Goal: Task Accomplishment & Management: Use online tool/utility

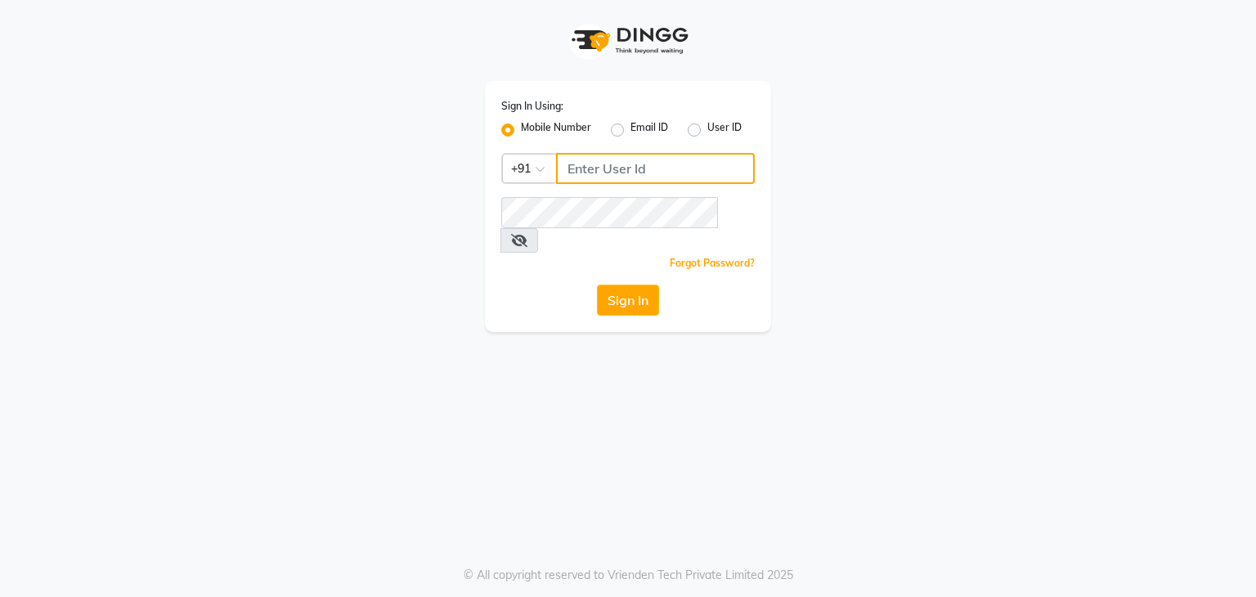
type input "9911869637"
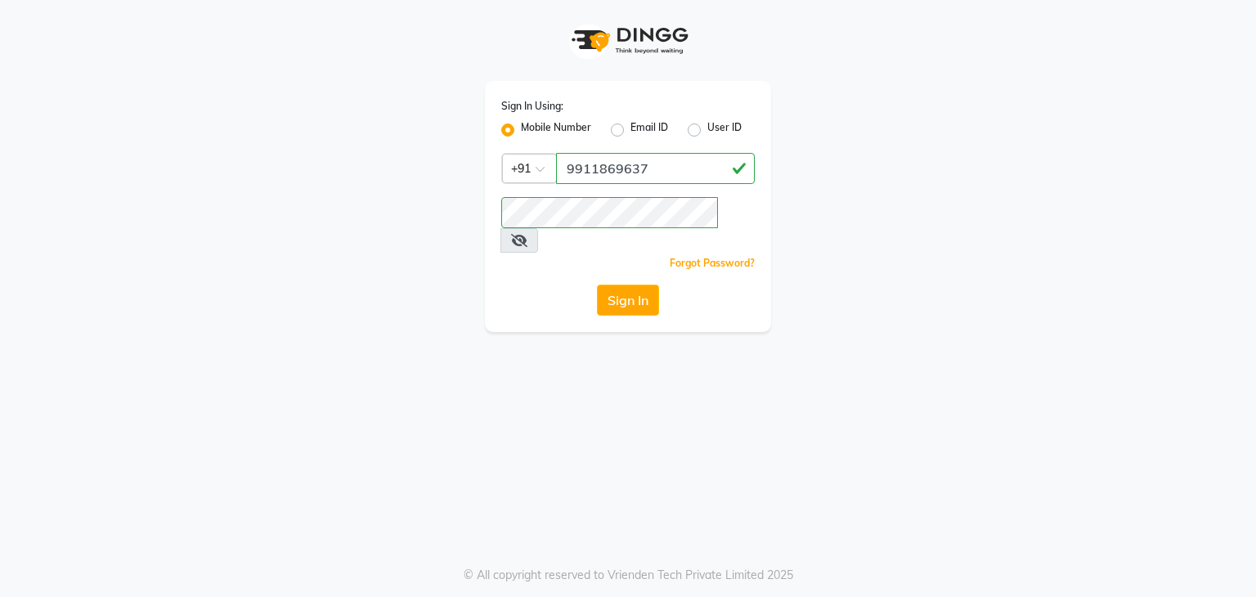
click at [527, 234] on icon at bounding box center [519, 240] width 16 height 13
click at [631, 285] on button "Sign In" at bounding box center [628, 300] width 62 height 31
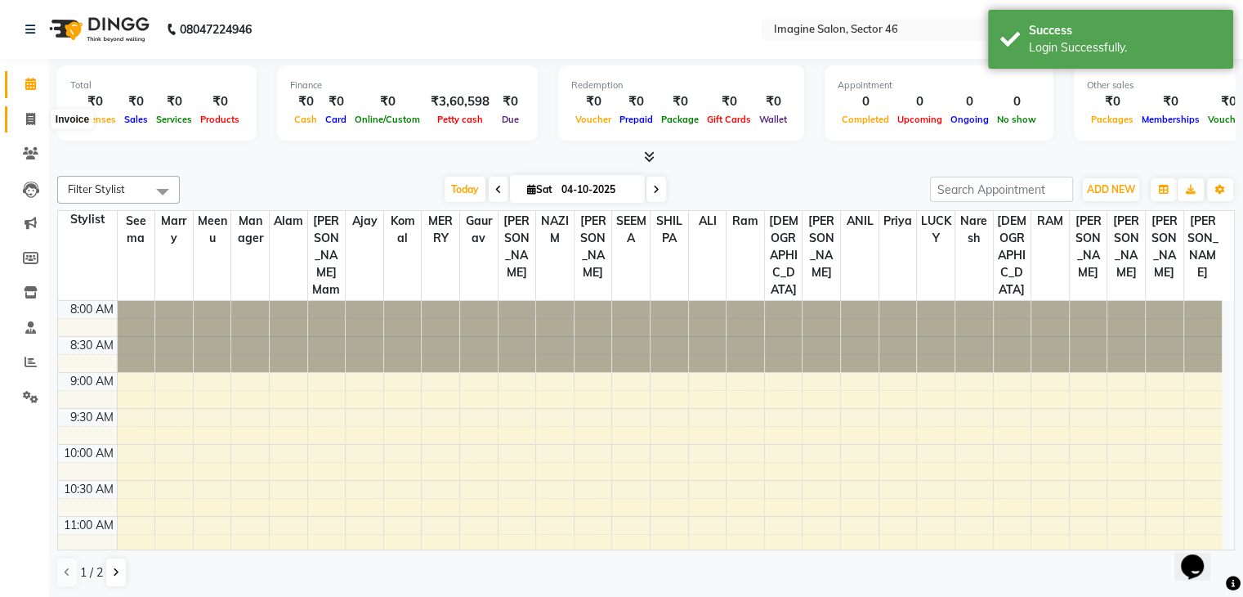
click at [30, 123] on icon at bounding box center [30, 119] width 9 height 12
select select "3894"
select select "service"
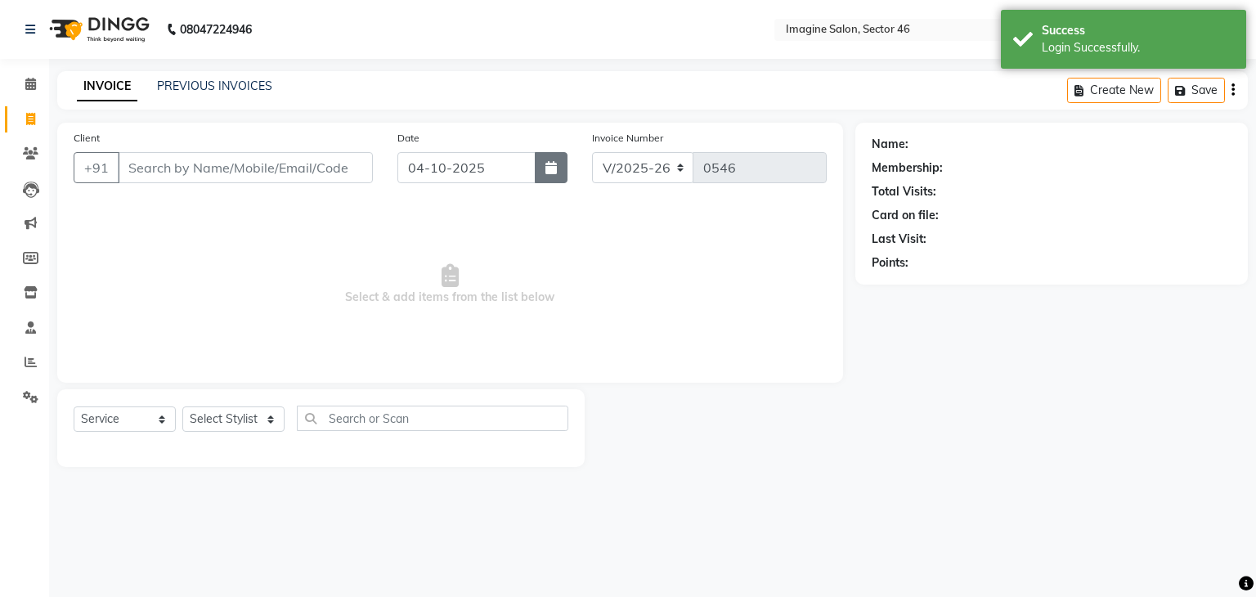
click at [559, 168] on button "button" at bounding box center [551, 167] width 33 height 31
select select "10"
select select "2025"
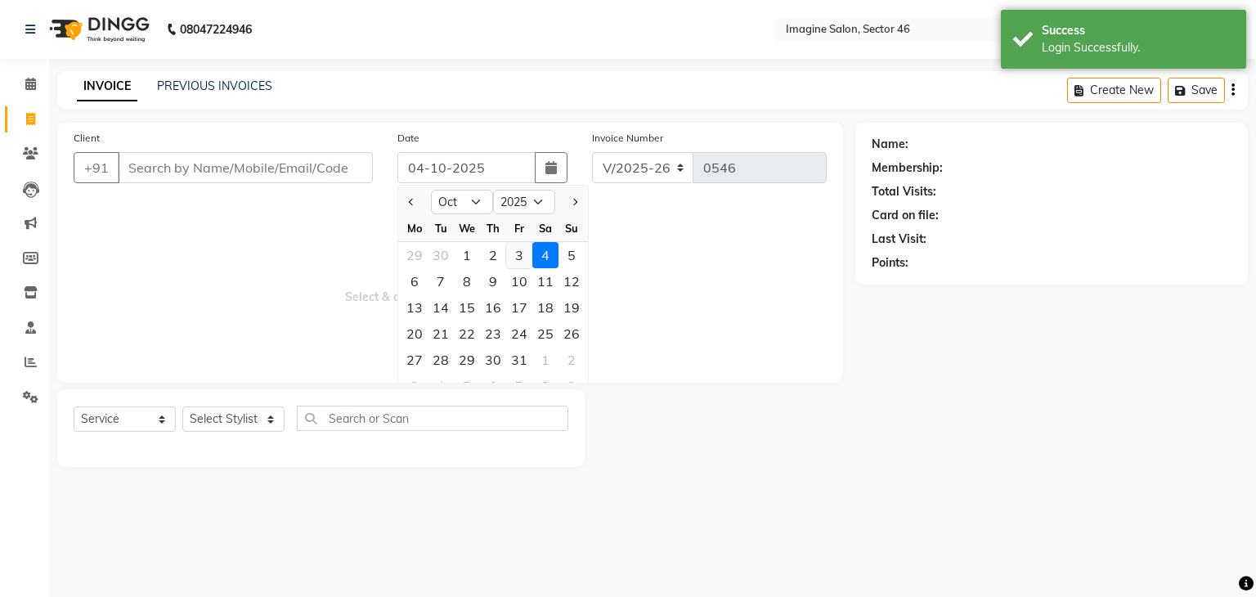
click at [520, 265] on div "3" at bounding box center [519, 255] width 26 height 26
type input "03-10-2025"
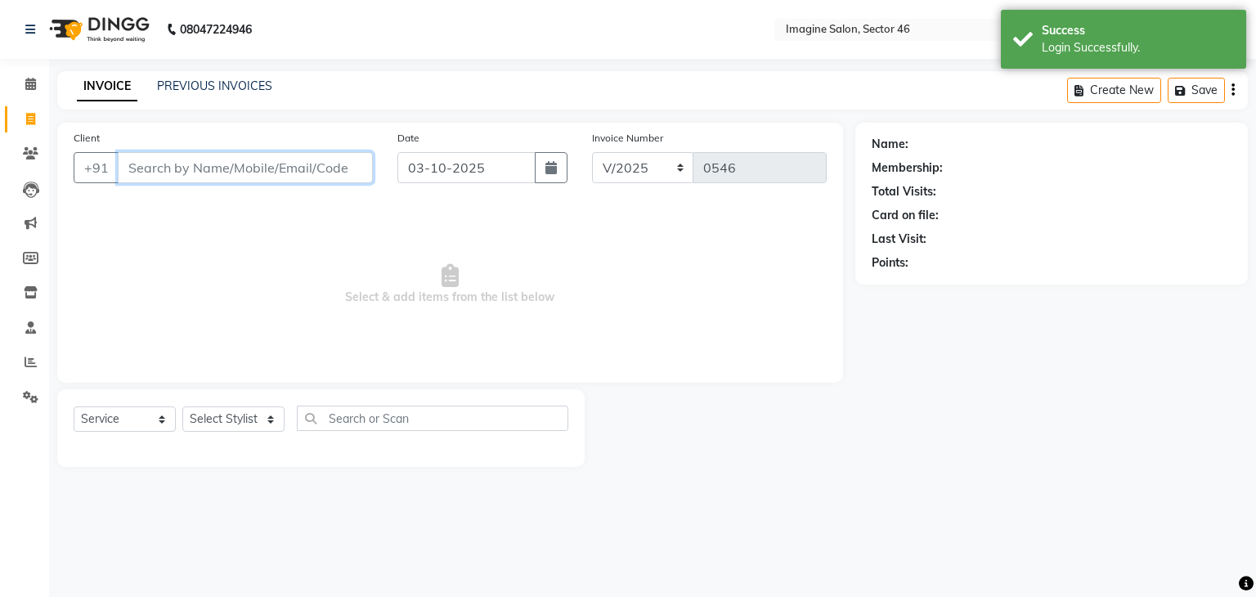
click at [208, 181] on input "Client" at bounding box center [245, 167] width 255 height 31
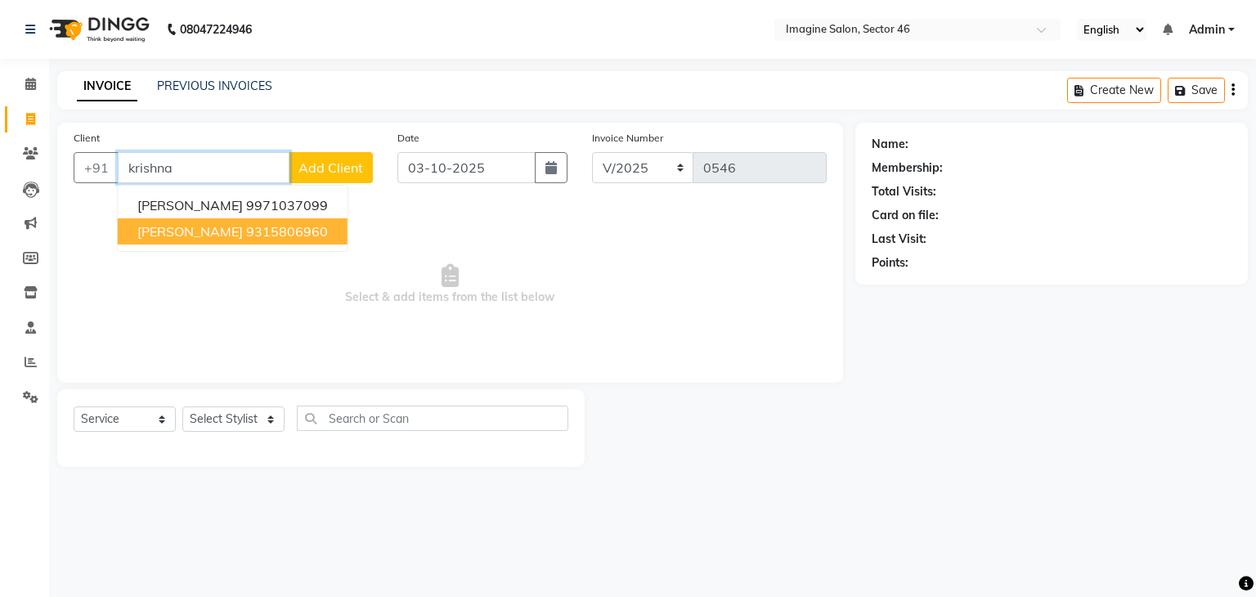
click at [280, 240] on button "KRISHNA 9315806960" at bounding box center [233, 231] width 230 height 26
type input "9315806960"
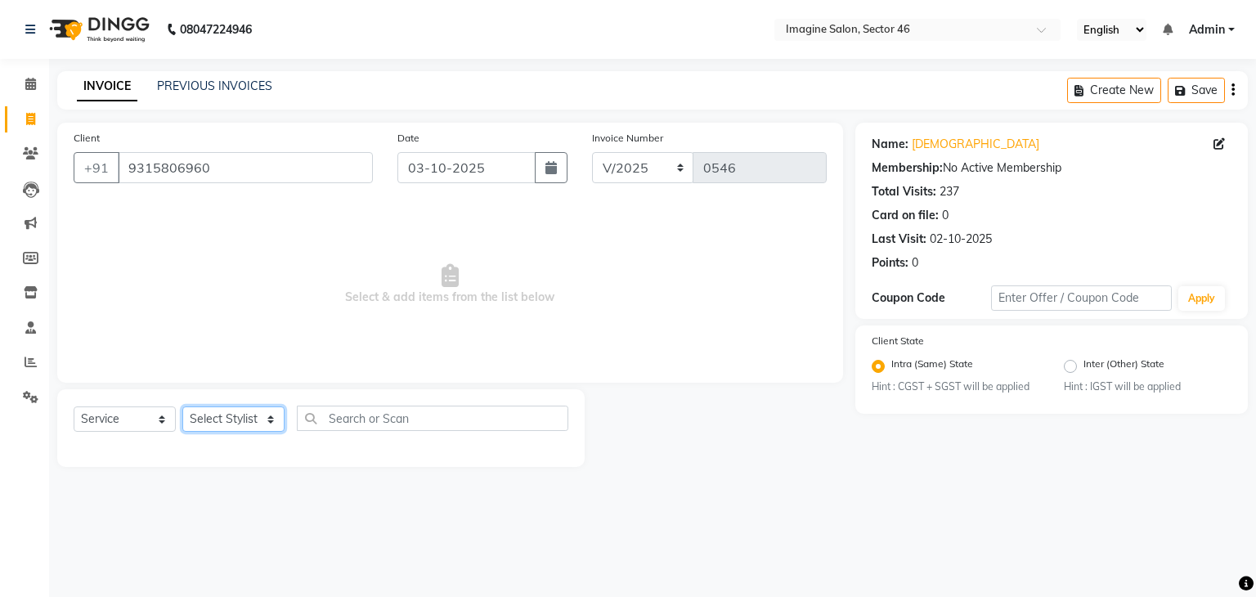
click at [235, 413] on select "Select Stylist [PERSON_NAME] [PERSON_NAME] [PERSON_NAME] Gaurav [PERSON_NAME] […" at bounding box center [233, 418] width 102 height 25
select select "19958"
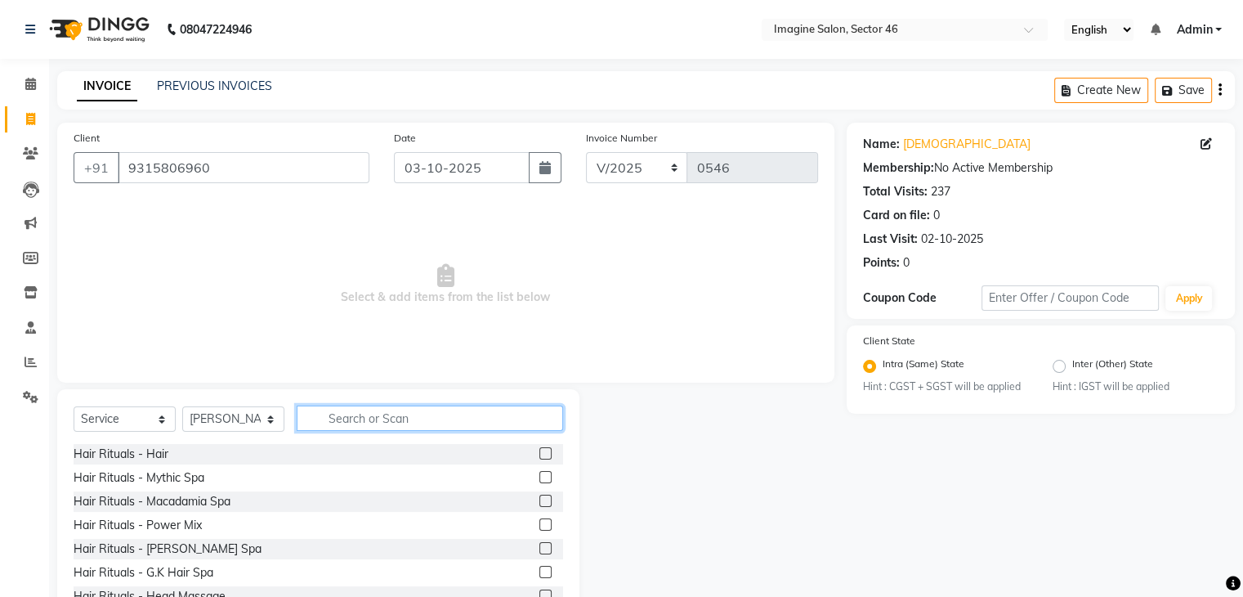
click at [410, 418] on input "text" at bounding box center [430, 418] width 267 height 25
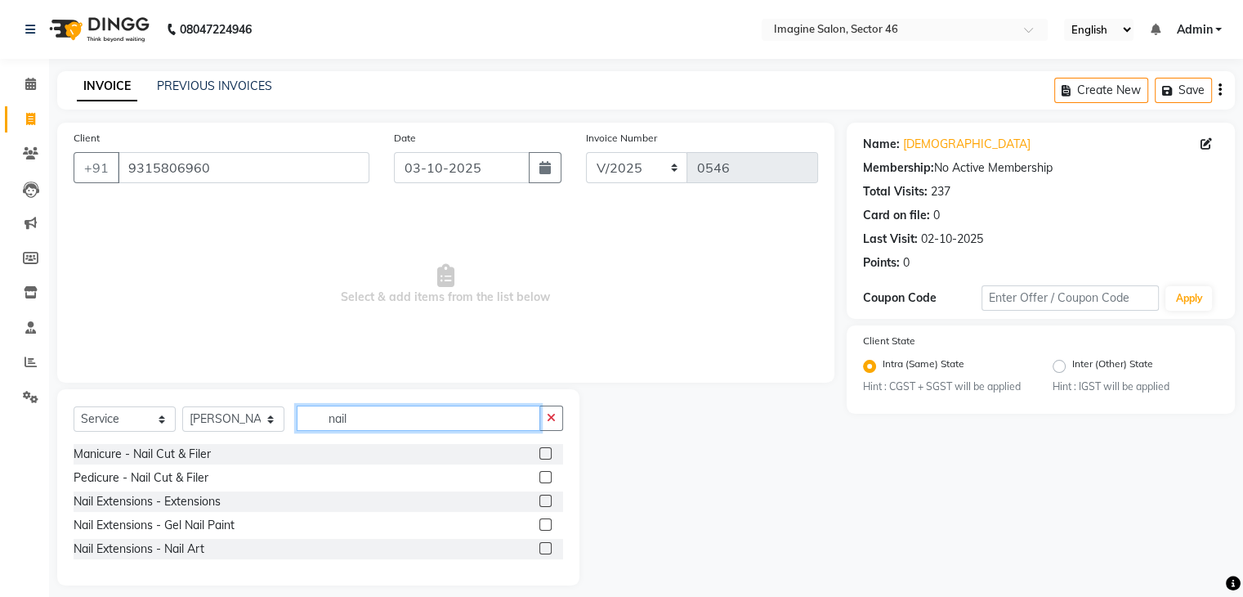
type input "nail"
click at [546, 504] on label at bounding box center [546, 501] width 12 height 12
click at [546, 504] on input "checkbox" at bounding box center [545, 501] width 11 height 11
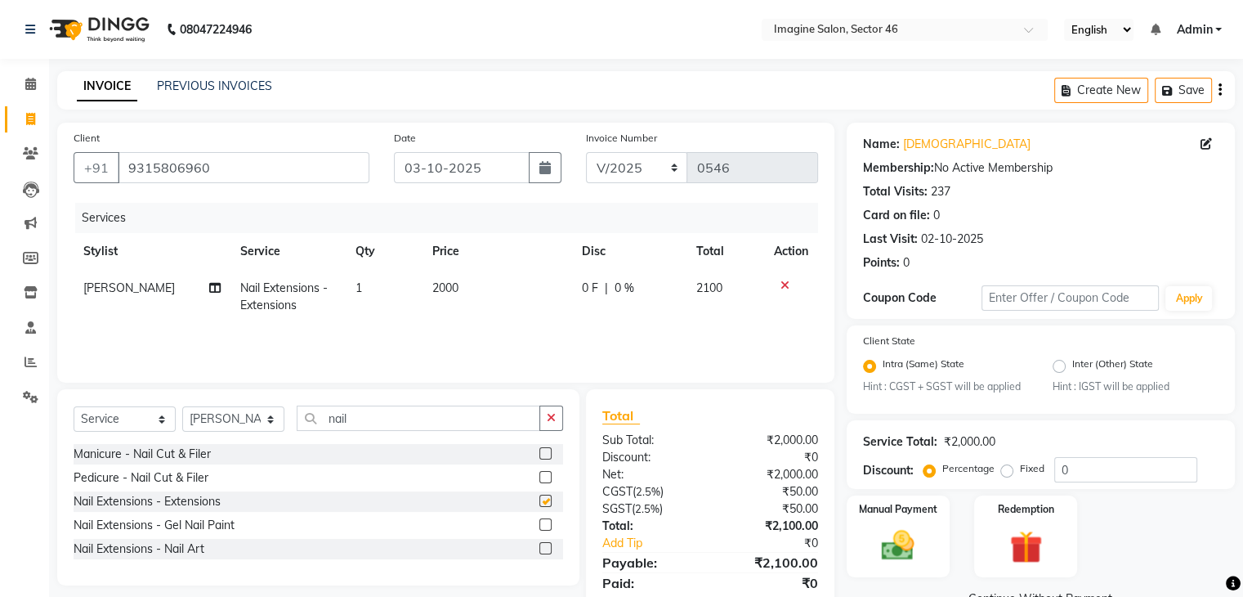
checkbox input "false"
click at [458, 289] on td "2000" at bounding box center [498, 297] width 150 height 54
select select "19958"
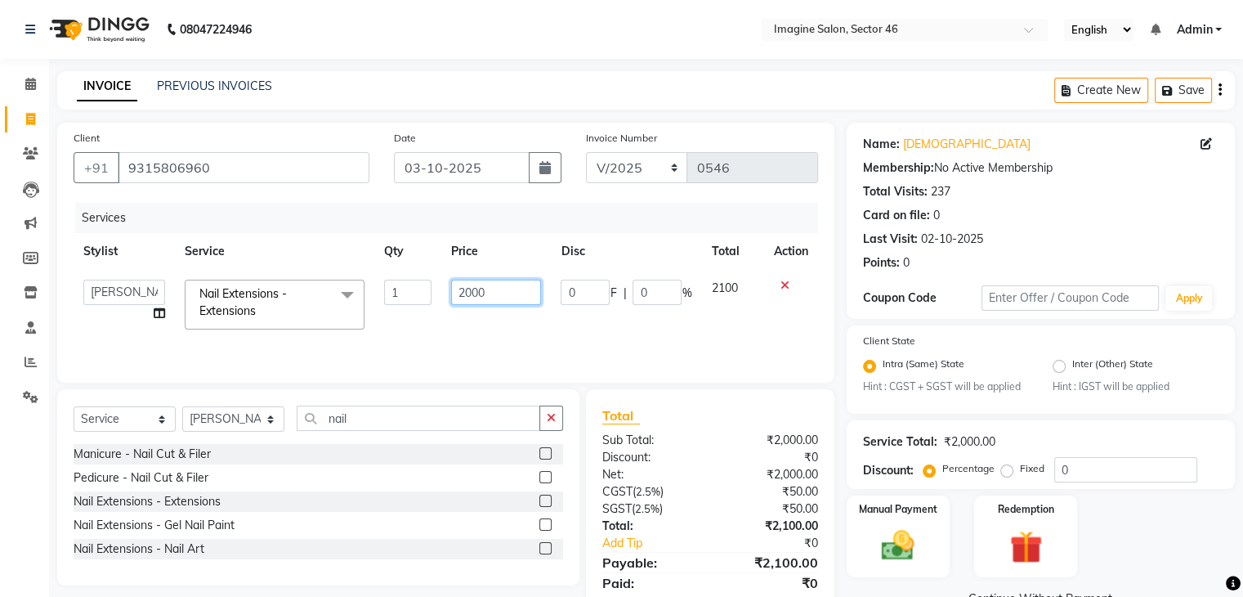
click at [473, 292] on input "2000" at bounding box center [496, 292] width 90 height 25
type input "1100"
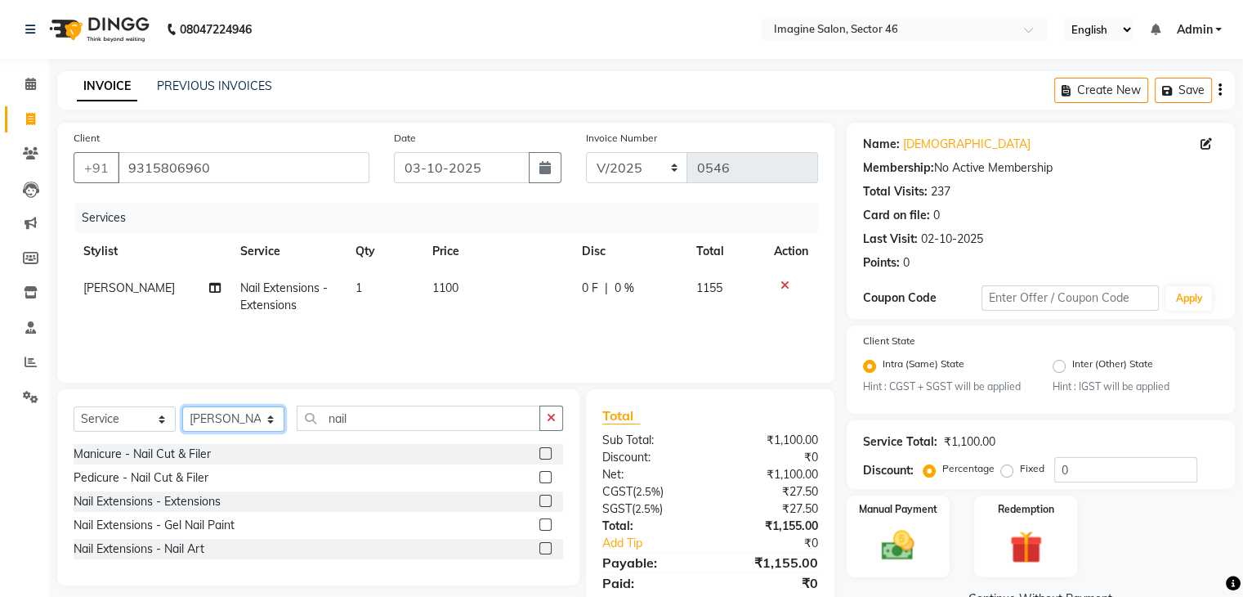
click at [200, 422] on select "Select Stylist [PERSON_NAME] [PERSON_NAME] [PERSON_NAME] Gaurav [PERSON_NAME] […" at bounding box center [233, 418] width 102 height 25
select select "43905"
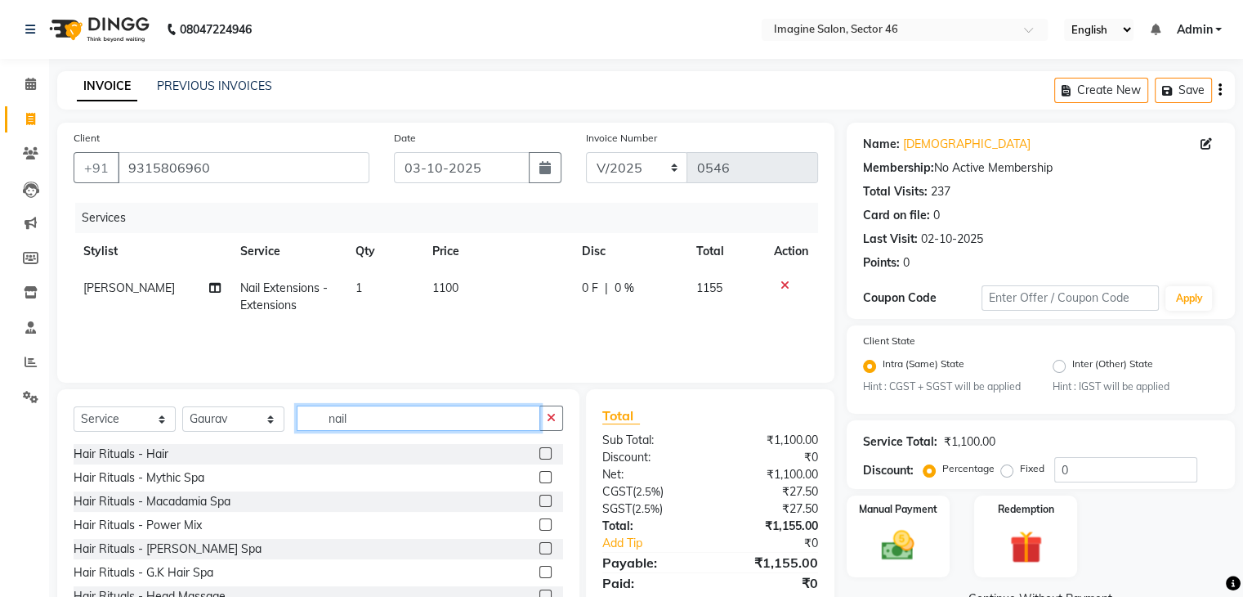
click at [394, 419] on input "nail" at bounding box center [419, 418] width 244 height 25
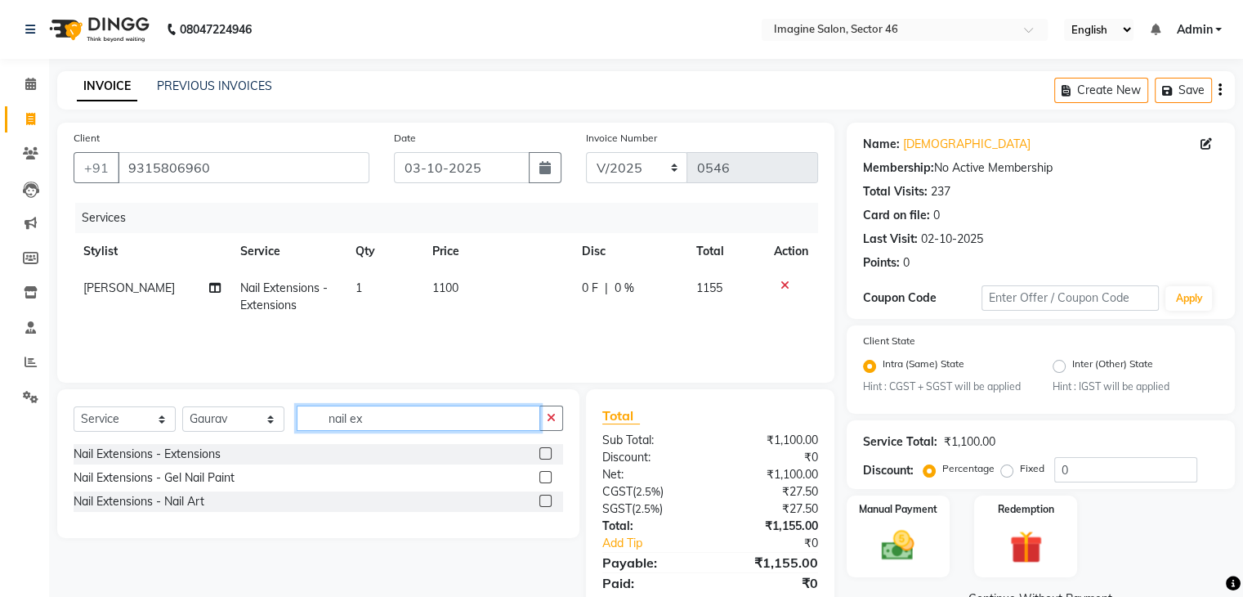
type input "nail ex"
click at [544, 459] on label at bounding box center [546, 453] width 12 height 12
click at [544, 459] on input "checkbox" at bounding box center [545, 454] width 11 height 11
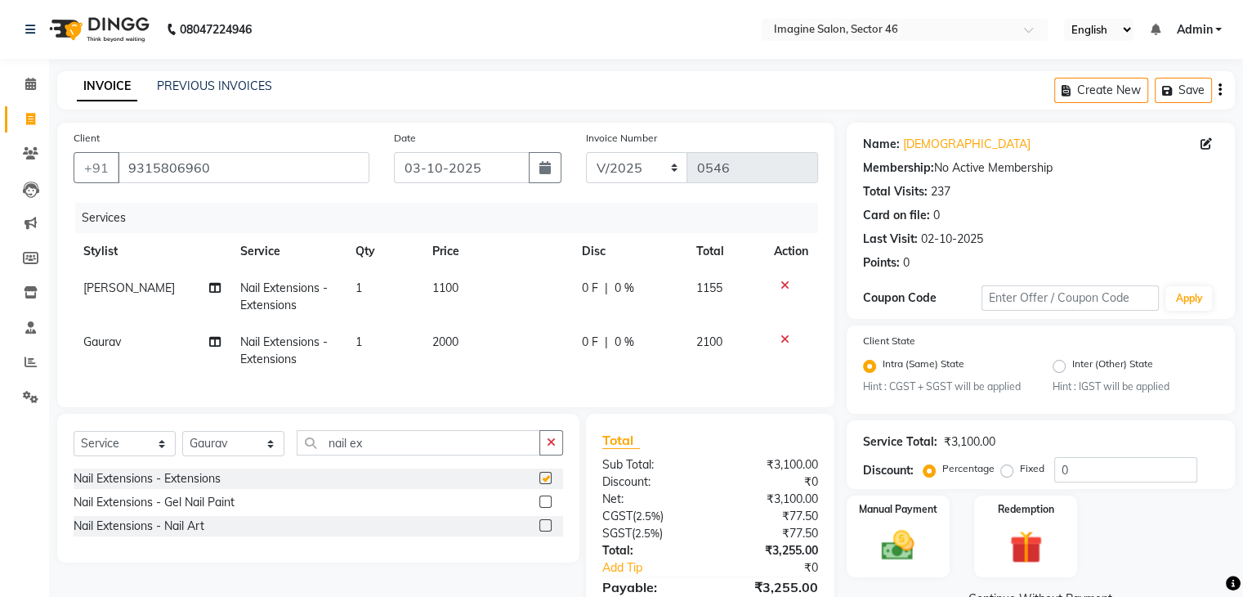
checkbox input "false"
click at [448, 355] on td "2000" at bounding box center [498, 351] width 150 height 54
select select "43905"
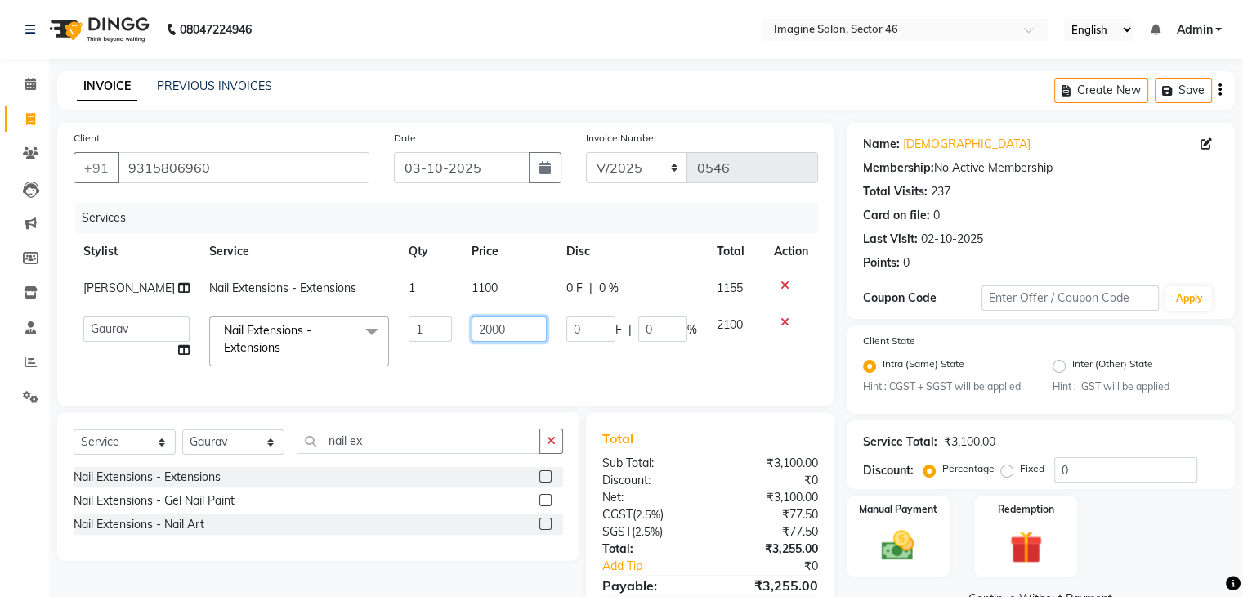
click at [482, 331] on input "2000" at bounding box center [509, 328] width 75 height 25
type input "1350"
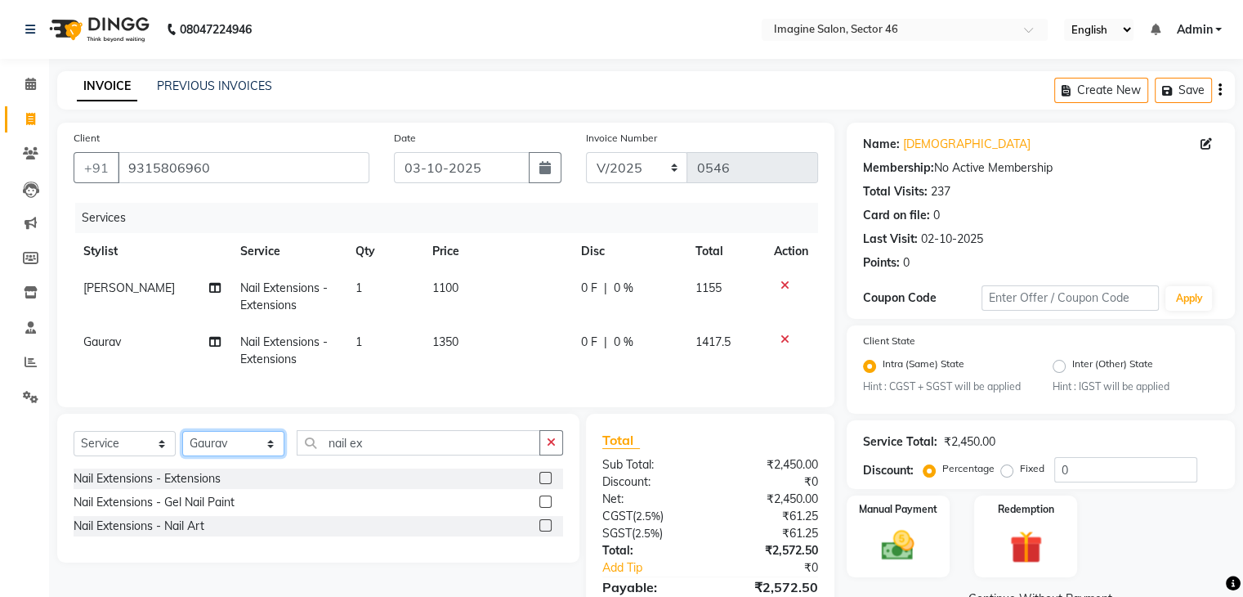
click at [224, 449] on select "Select Stylist [PERSON_NAME] [PERSON_NAME] [PERSON_NAME] Gaurav [PERSON_NAME] […" at bounding box center [233, 443] width 102 height 25
select select "61135"
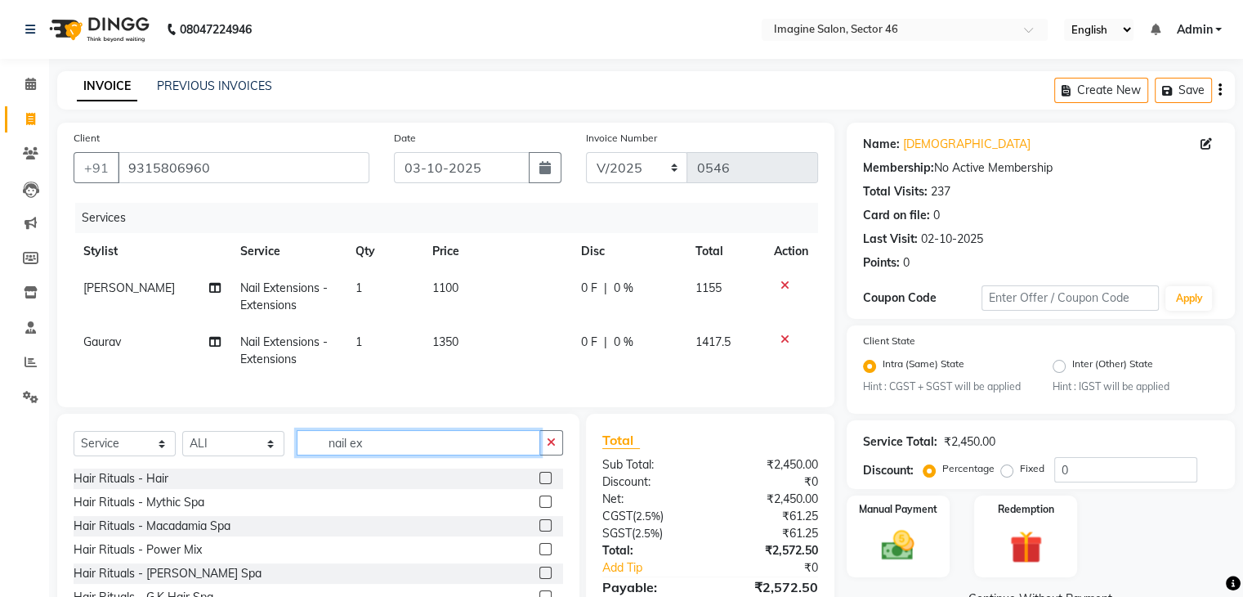
click at [376, 455] on input "nail ex" at bounding box center [419, 442] width 244 height 25
type input "n"
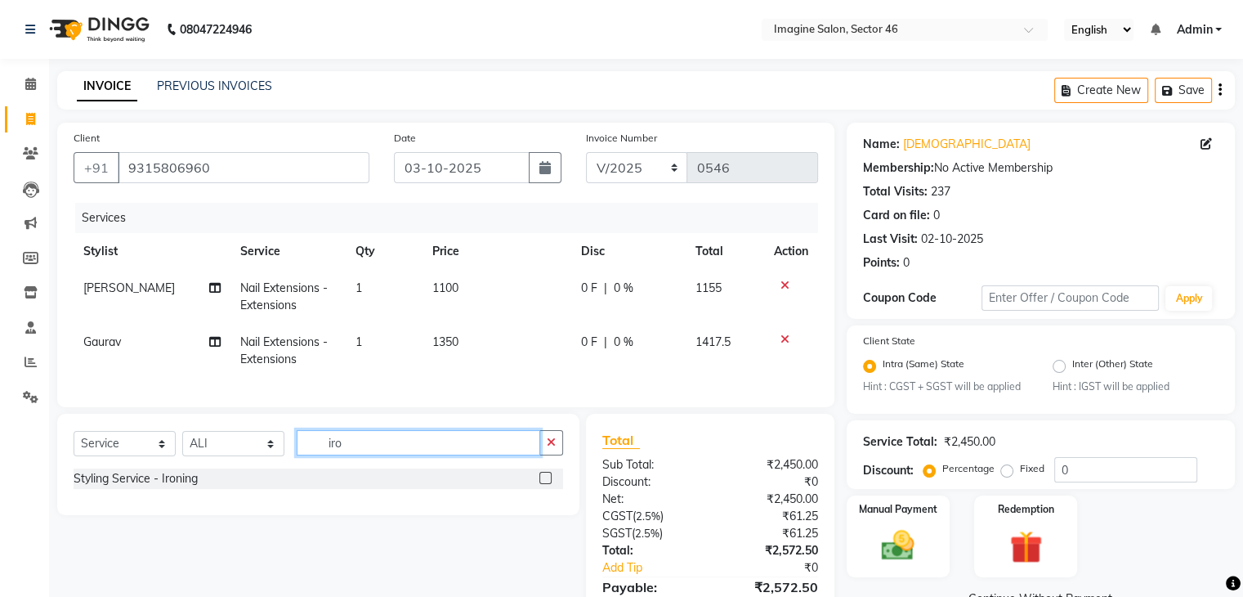
type input "iro"
click at [541, 484] on label at bounding box center [546, 478] width 12 height 12
click at [541, 484] on input "checkbox" at bounding box center [545, 478] width 11 height 11
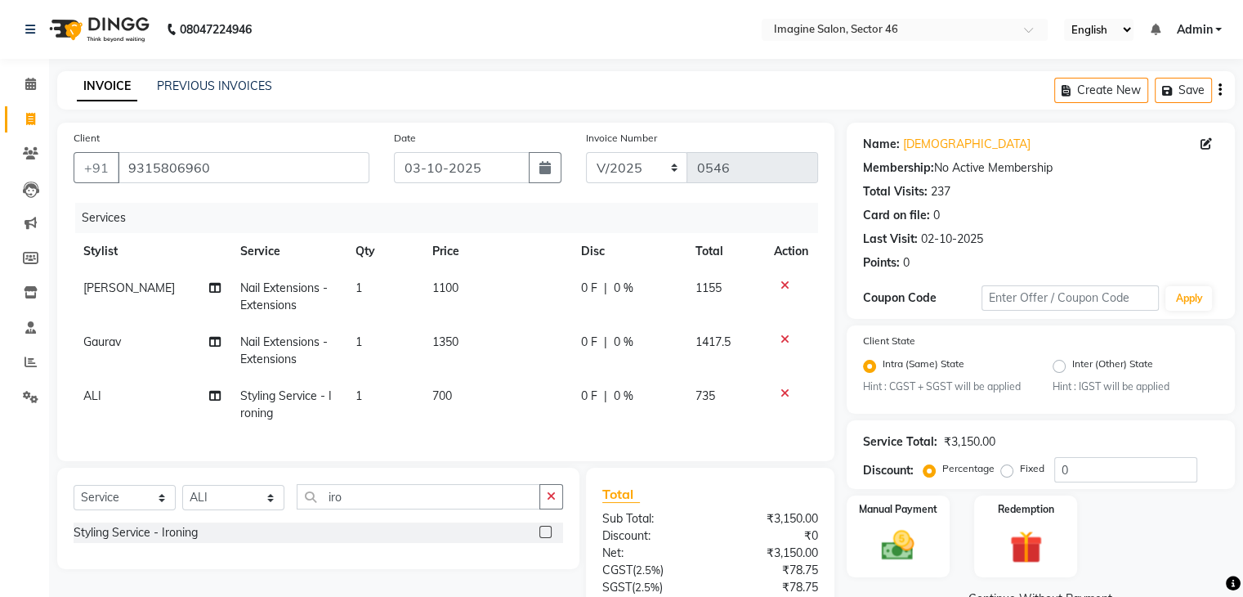
click at [549, 538] on label at bounding box center [546, 532] width 12 height 12
click at [549, 538] on input "checkbox" at bounding box center [545, 532] width 11 height 11
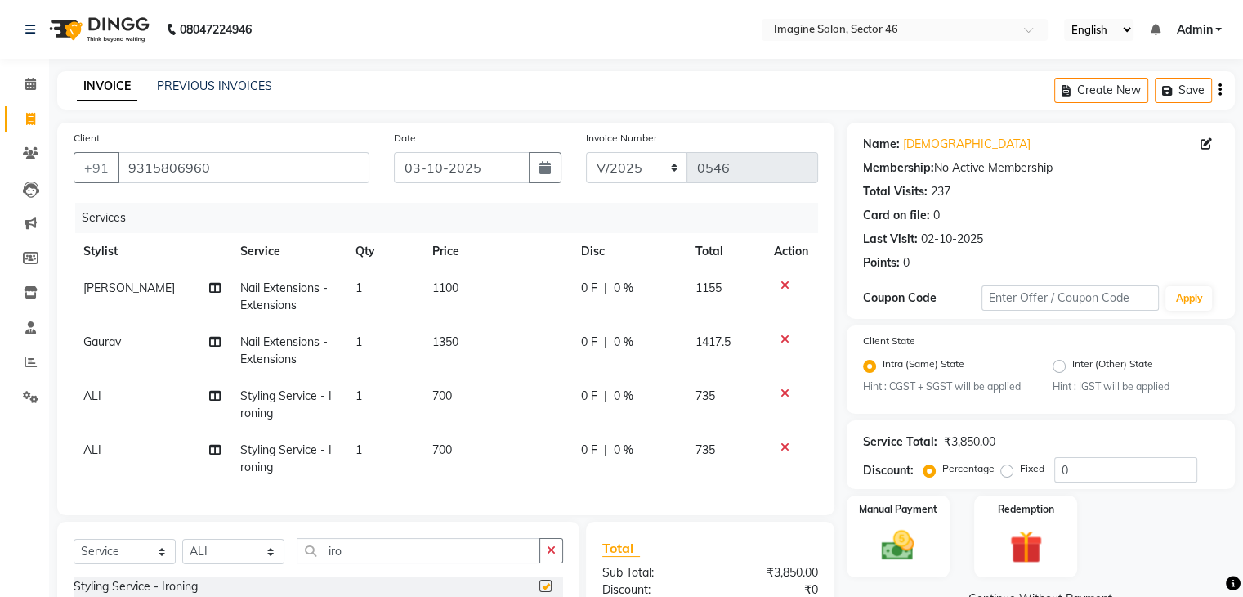
checkbox input "false"
click at [782, 446] on icon at bounding box center [785, 446] width 9 height 11
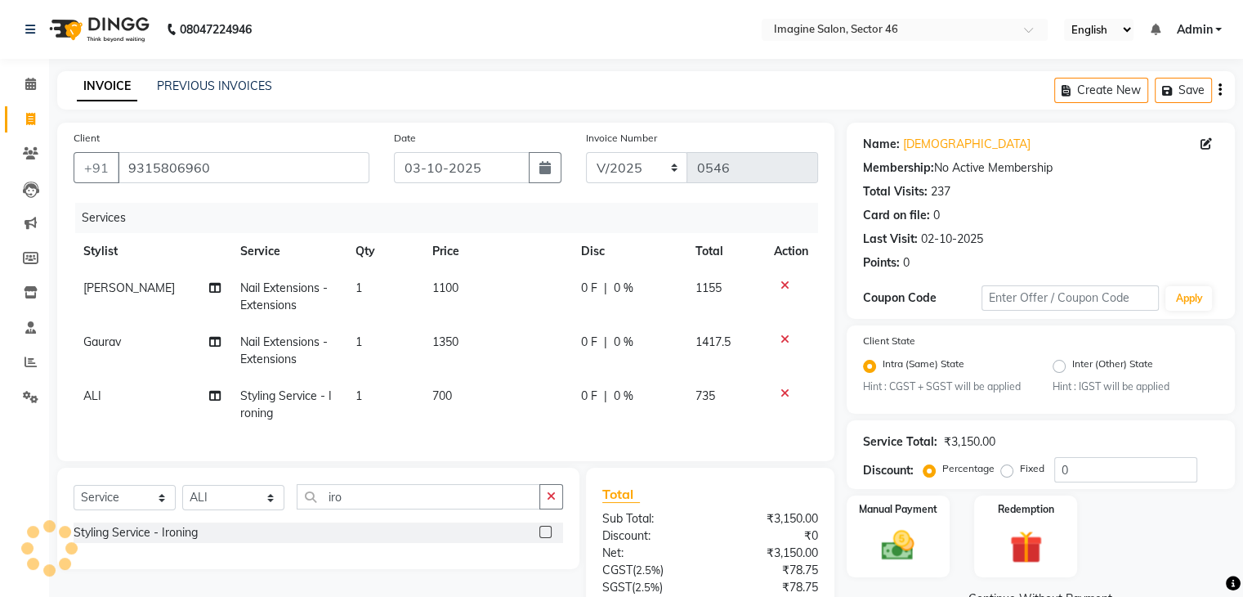
click at [444, 391] on span "700" at bounding box center [442, 395] width 20 height 15
select select "61135"
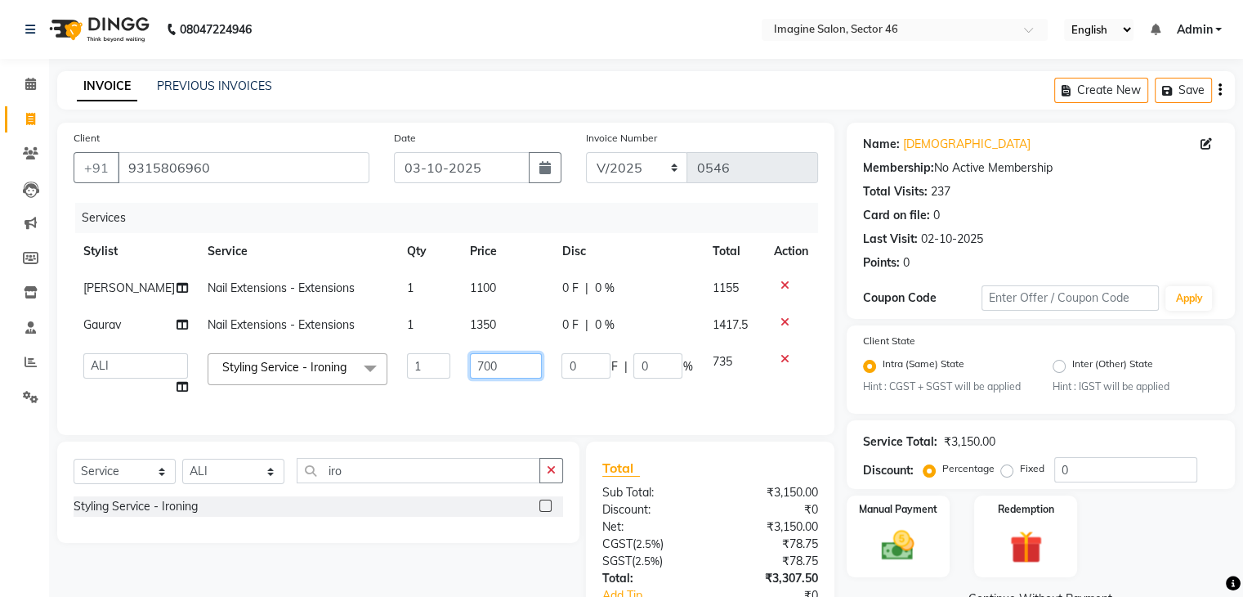
click at [470, 361] on input "700" at bounding box center [506, 365] width 73 height 25
type input "900"
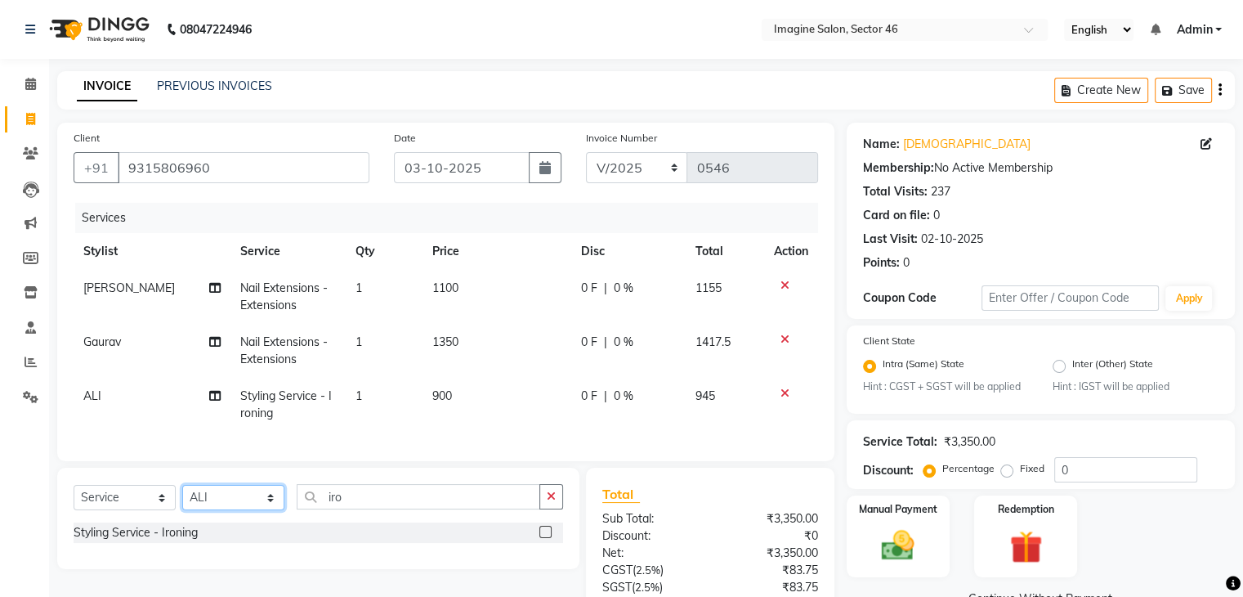
click at [220, 490] on div "Select Service Product Membership Package Voucher Prepaid Gift Card Select Styl…" at bounding box center [318, 518] width 522 height 101
select select "24478"
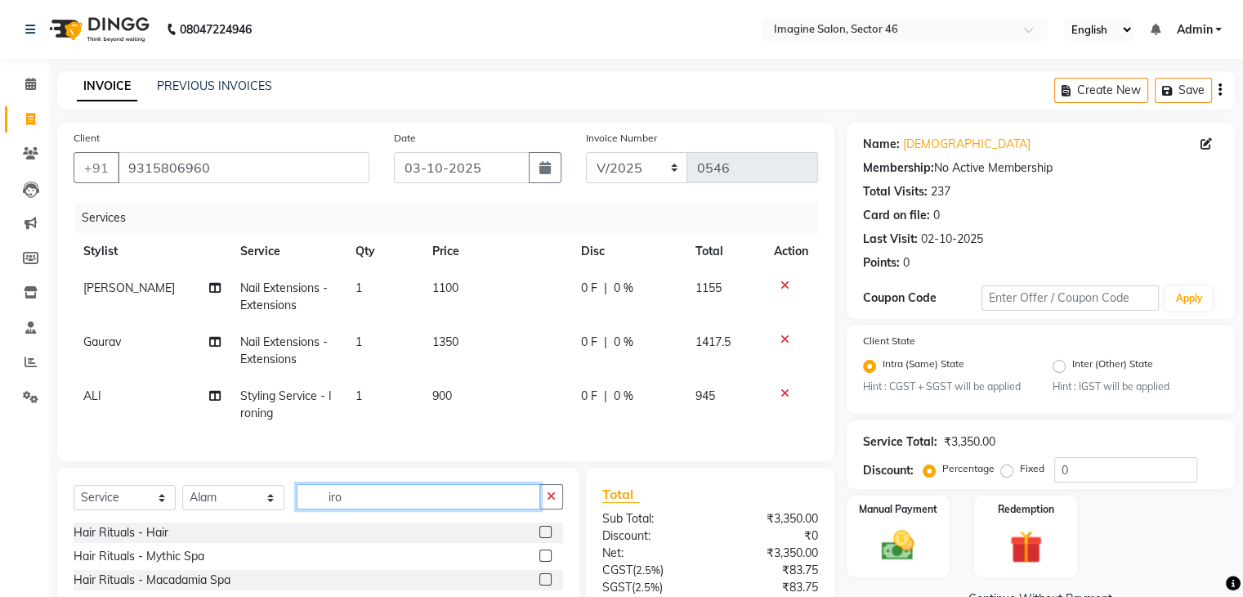
click at [370, 509] on input "iro" at bounding box center [419, 496] width 244 height 25
type input "i"
type input "colou"
click at [540, 562] on label at bounding box center [546, 555] width 12 height 12
click at [540, 562] on input "checkbox" at bounding box center [545, 556] width 11 height 11
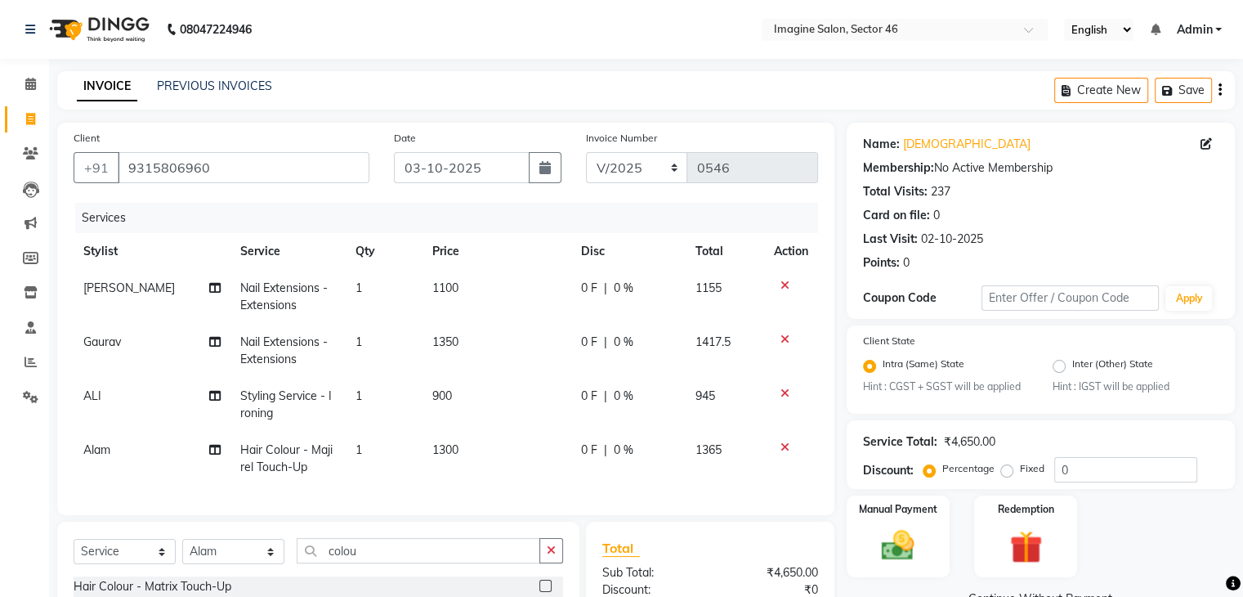
checkbox input "false"
click at [441, 450] on span "1300" at bounding box center [445, 449] width 26 height 15
select select "24478"
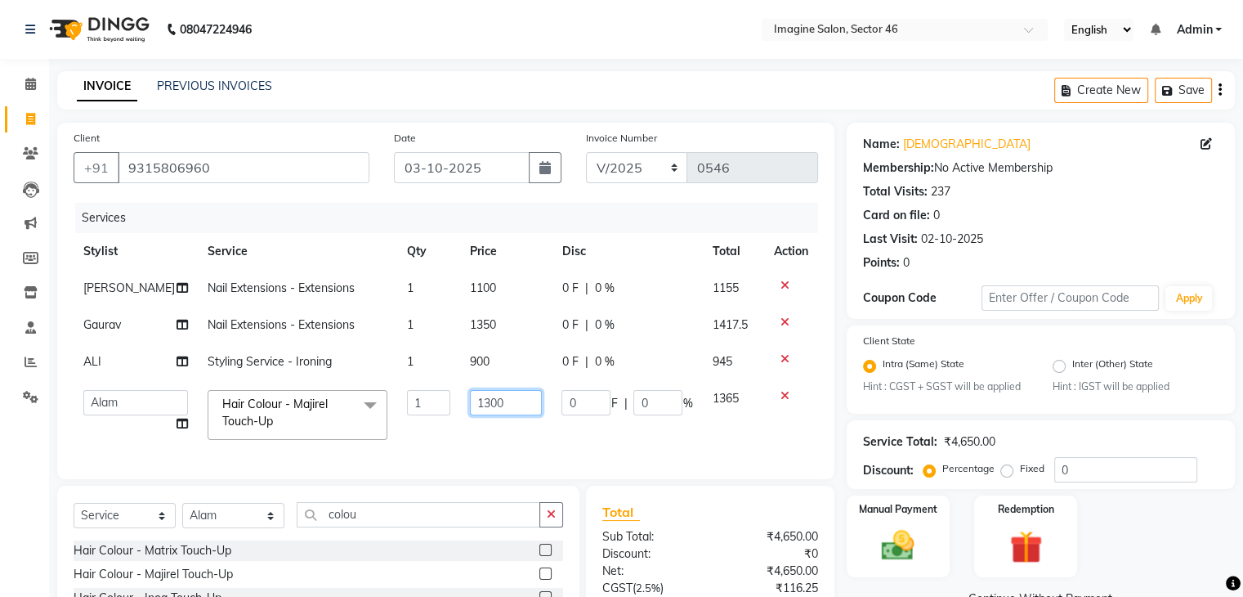
click at [471, 398] on input "1300" at bounding box center [506, 402] width 73 height 25
type input "2000"
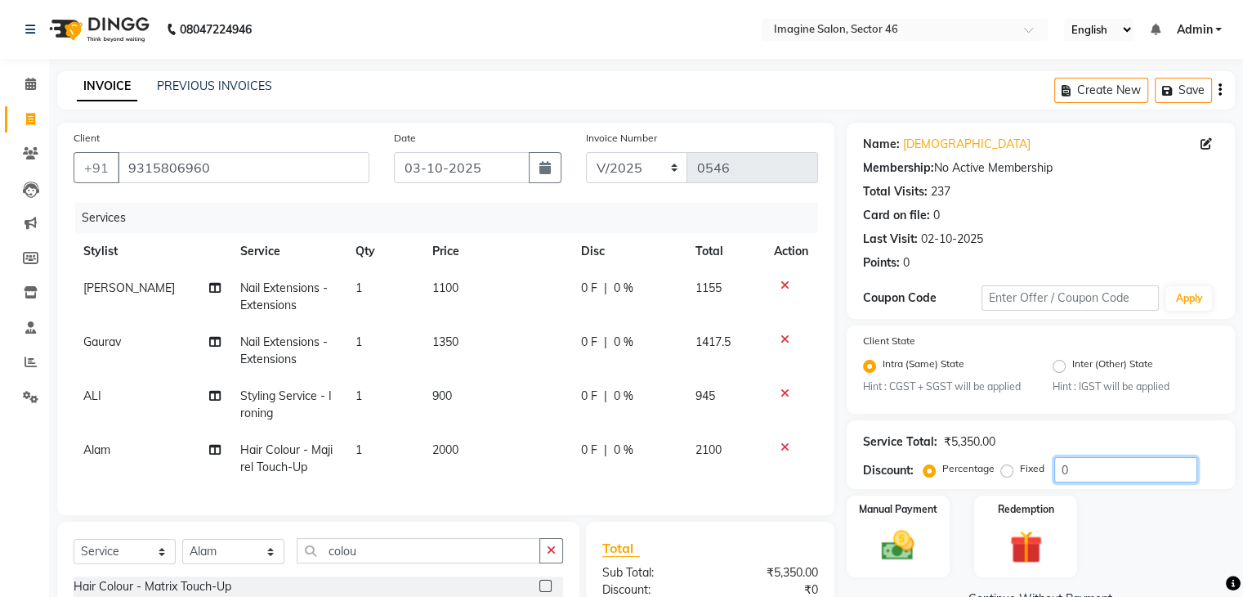
click at [1083, 472] on input "0" at bounding box center [1126, 469] width 143 height 25
type input "4.76"
click at [917, 532] on img at bounding box center [898, 546] width 55 height 39
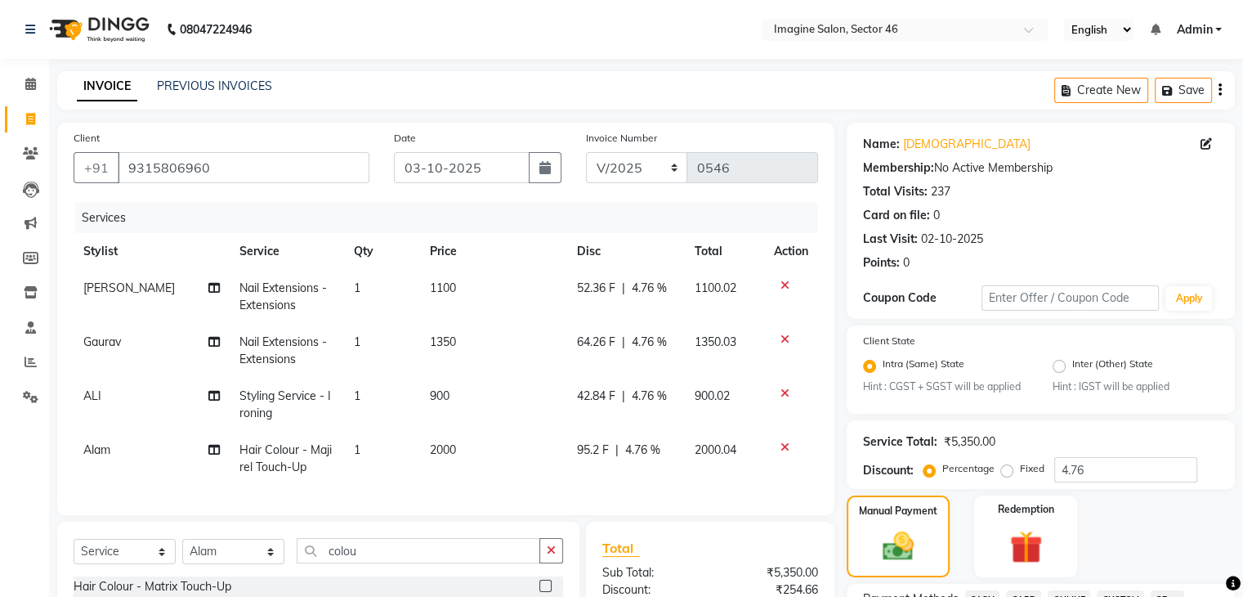
scroll to position [522, 0]
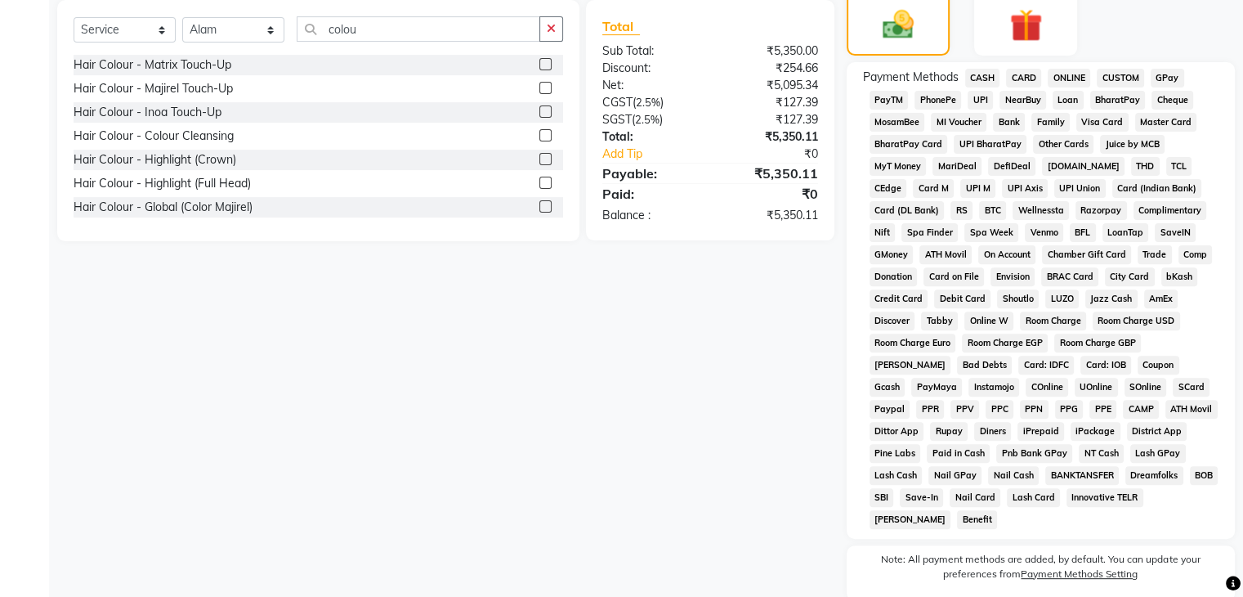
click at [1069, 80] on span "ONLINE" at bounding box center [1069, 78] width 43 height 19
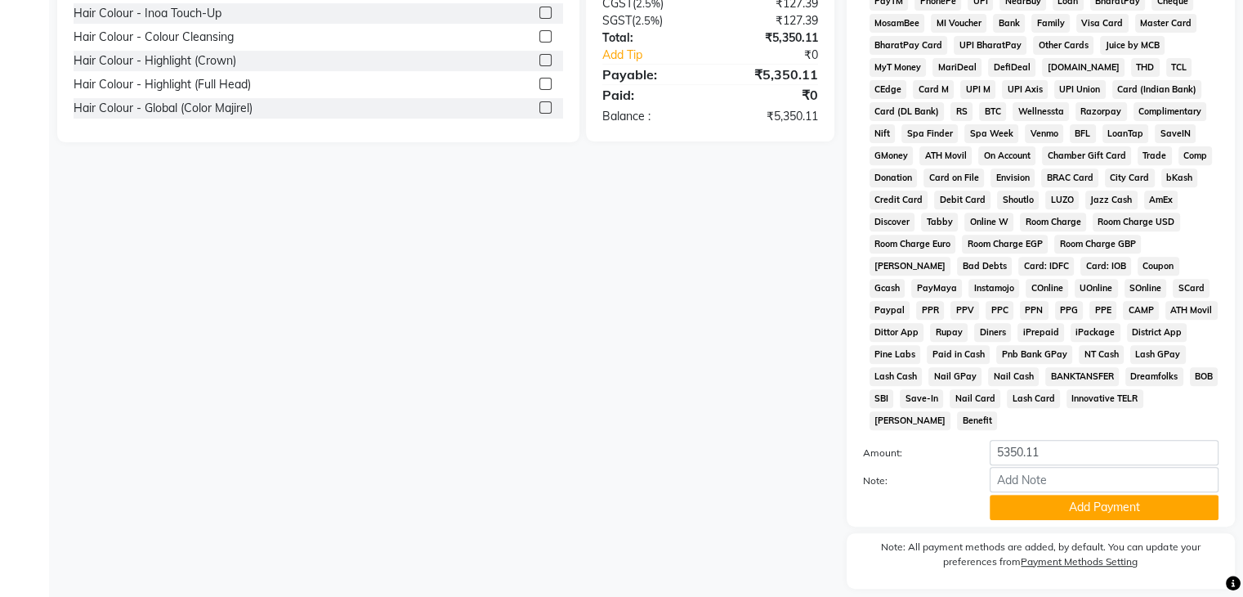
scroll to position [664, 0]
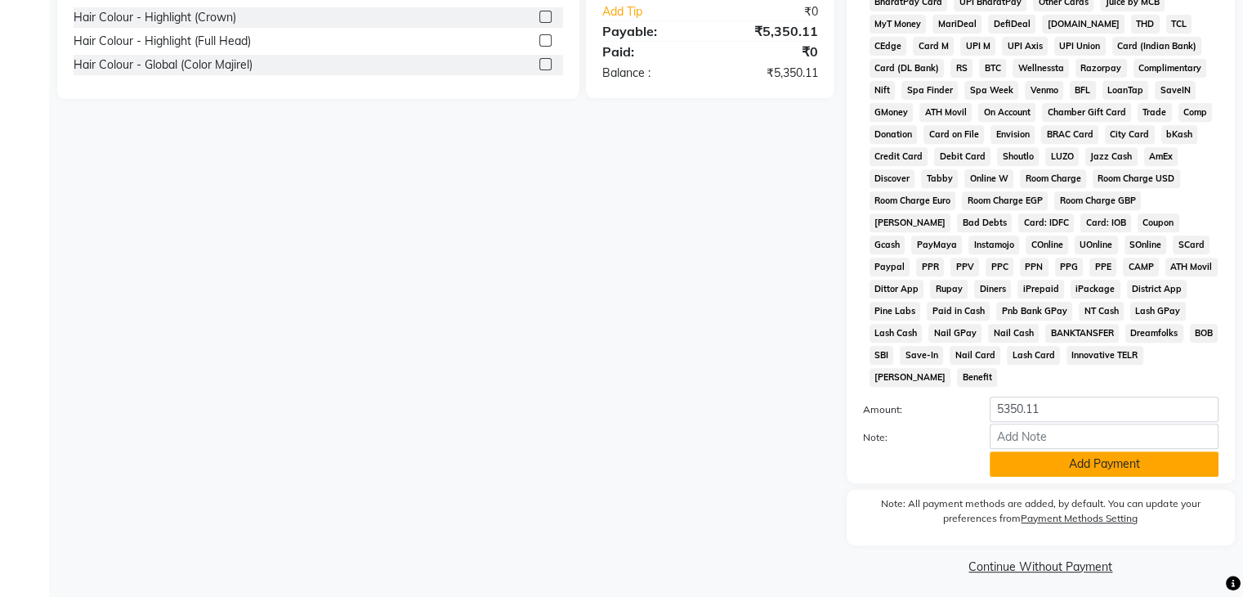
click at [1126, 455] on button "Add Payment" at bounding box center [1104, 463] width 229 height 25
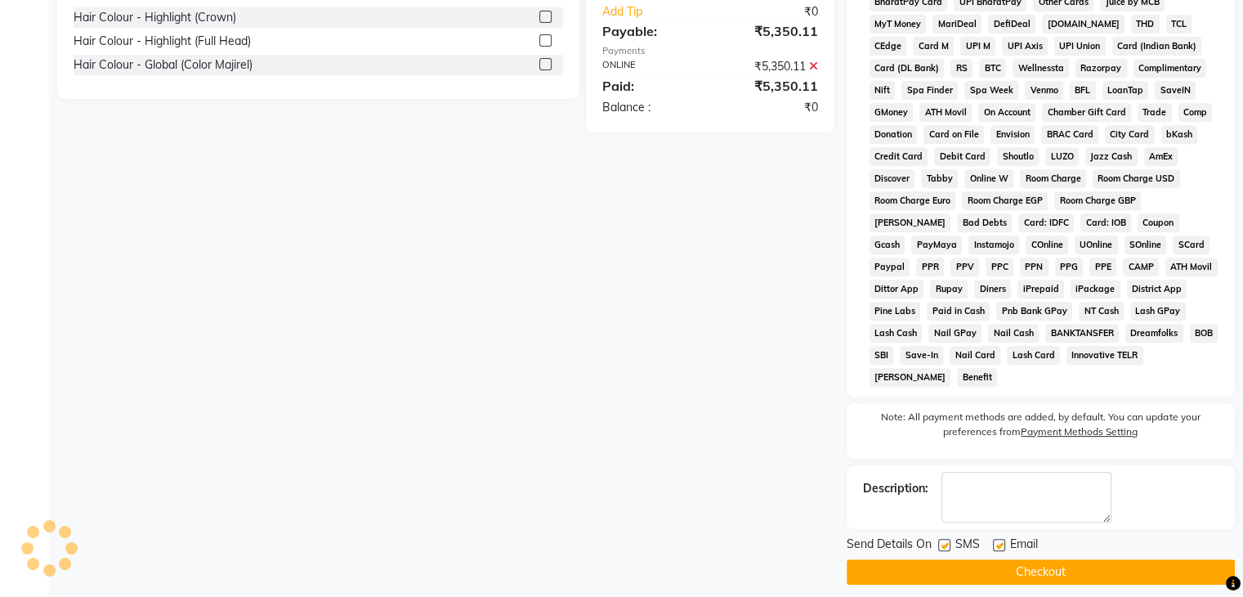
click at [1028, 567] on button "Checkout" at bounding box center [1041, 571] width 388 height 25
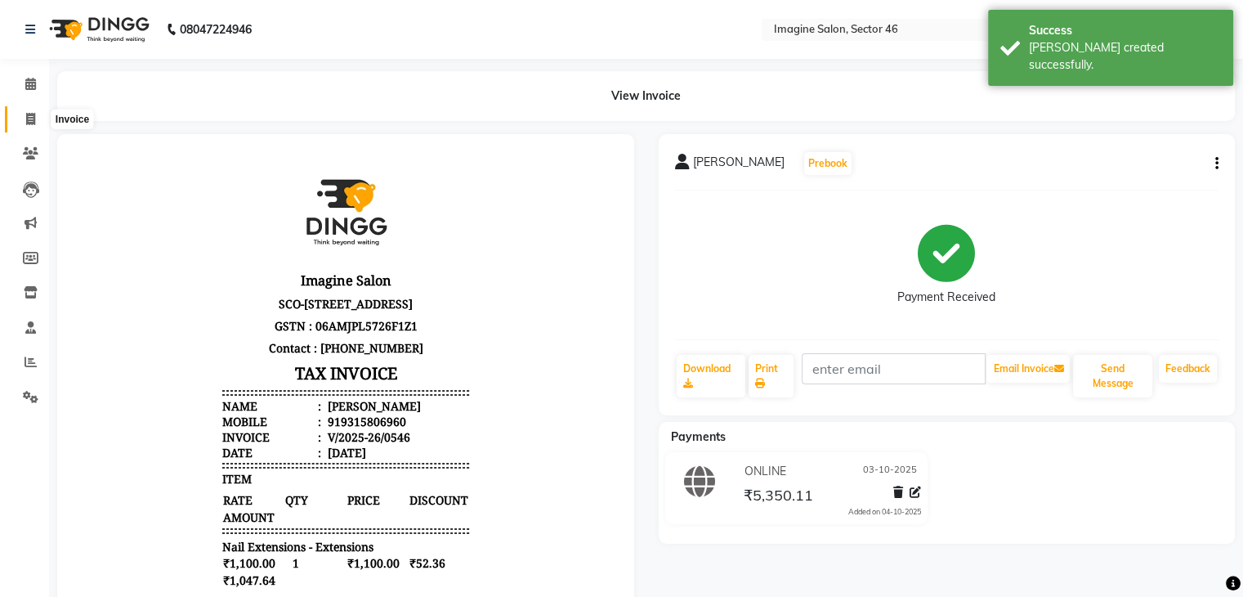
click at [27, 119] on icon at bounding box center [30, 119] width 9 height 12
select select "3894"
select select "service"
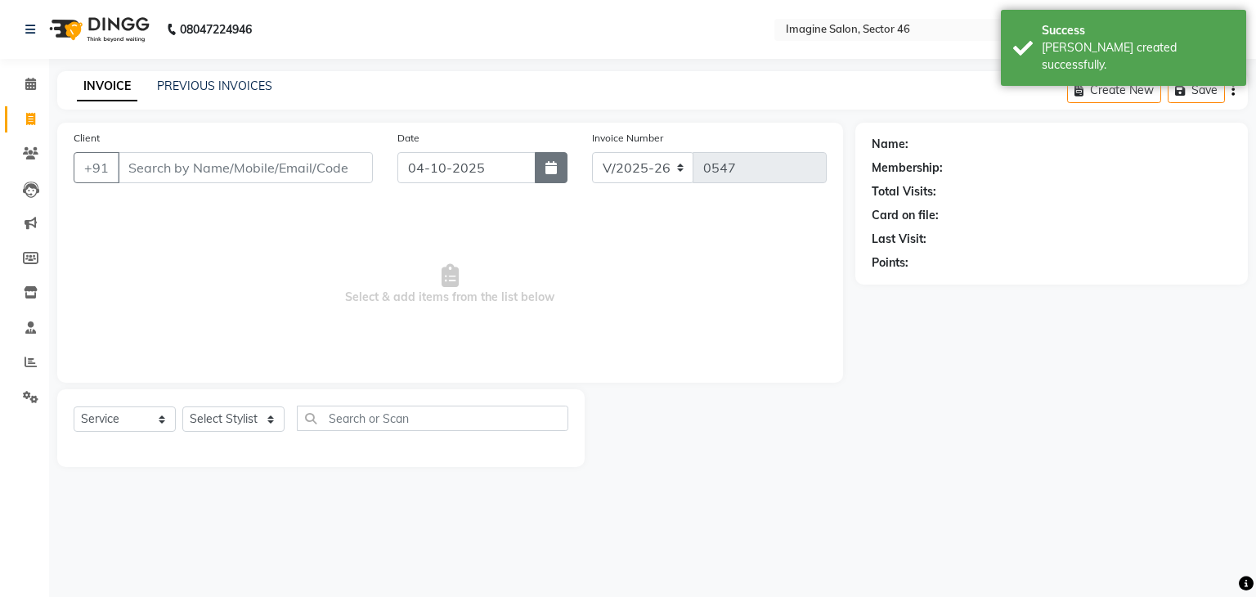
click at [549, 172] on icon "button" at bounding box center [550, 167] width 11 height 13
select select "10"
select select "2025"
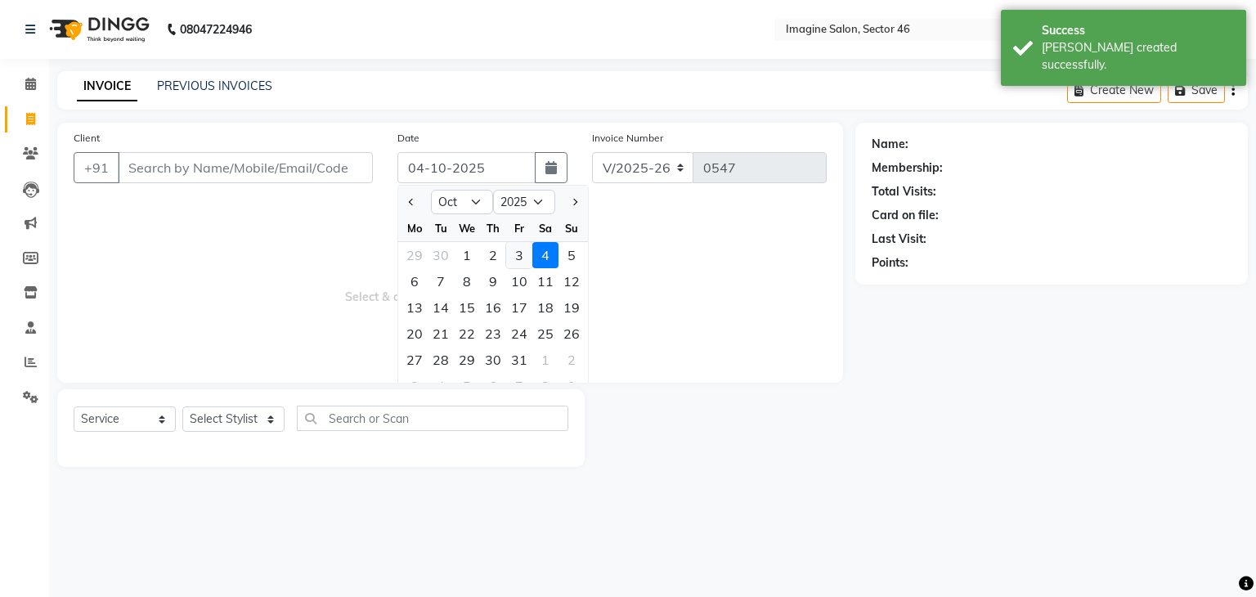
click at [517, 260] on div "3" at bounding box center [519, 255] width 26 height 26
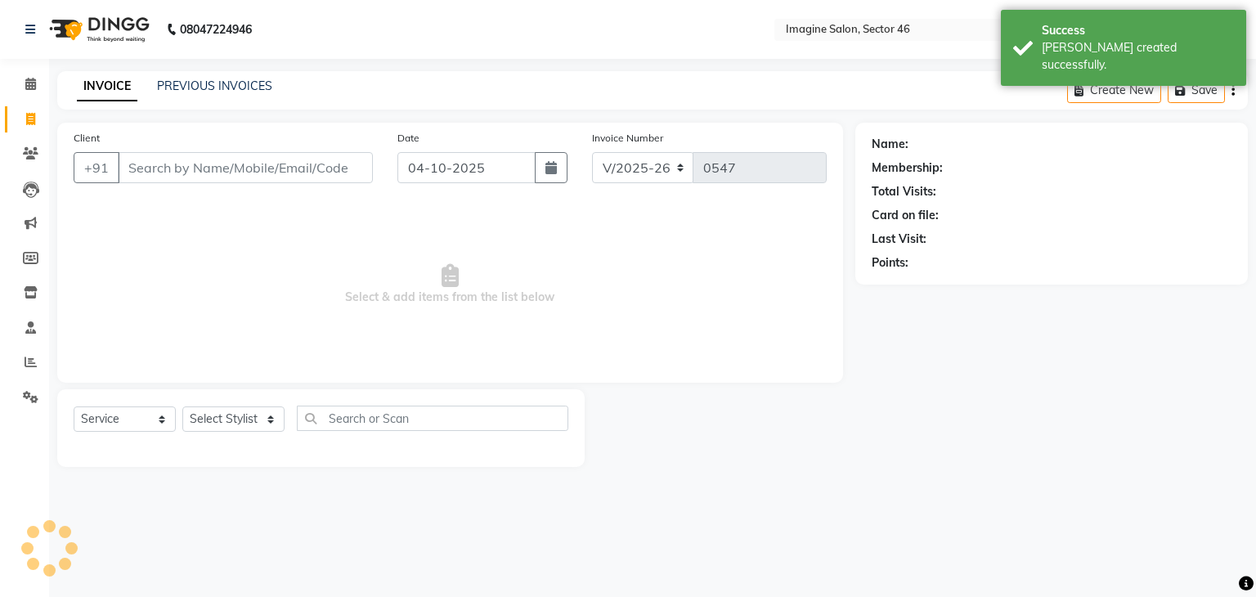
type input "03-10-2025"
click at [306, 163] on input "Client" at bounding box center [245, 167] width 255 height 31
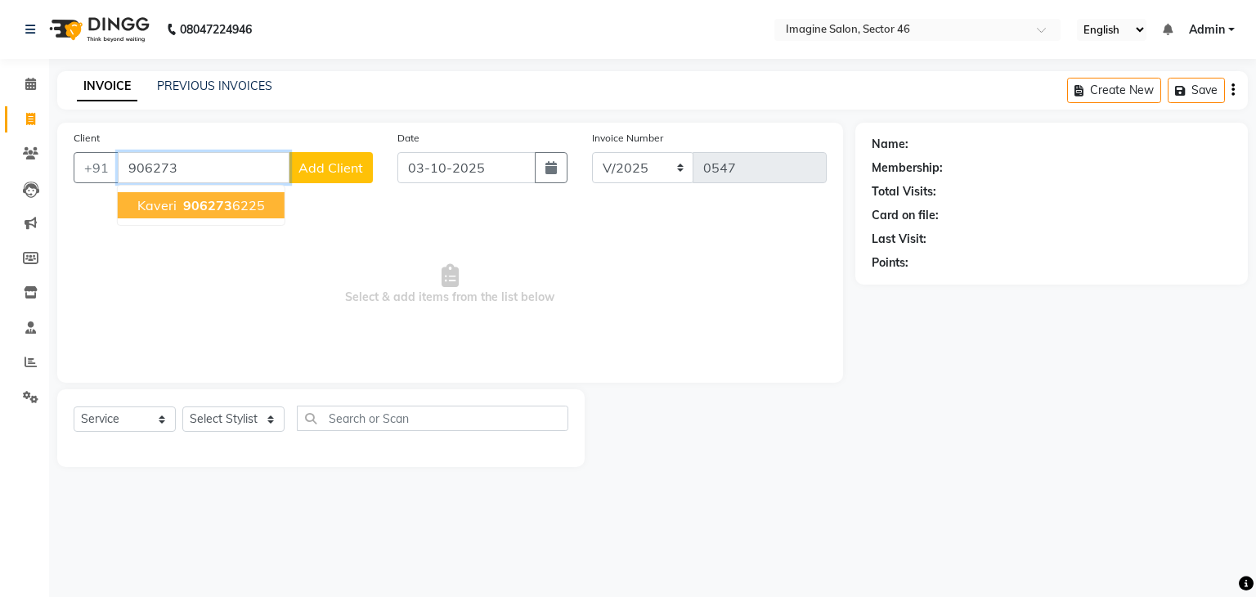
click at [267, 211] on button "Kaveri 906273 6225" at bounding box center [201, 205] width 167 height 26
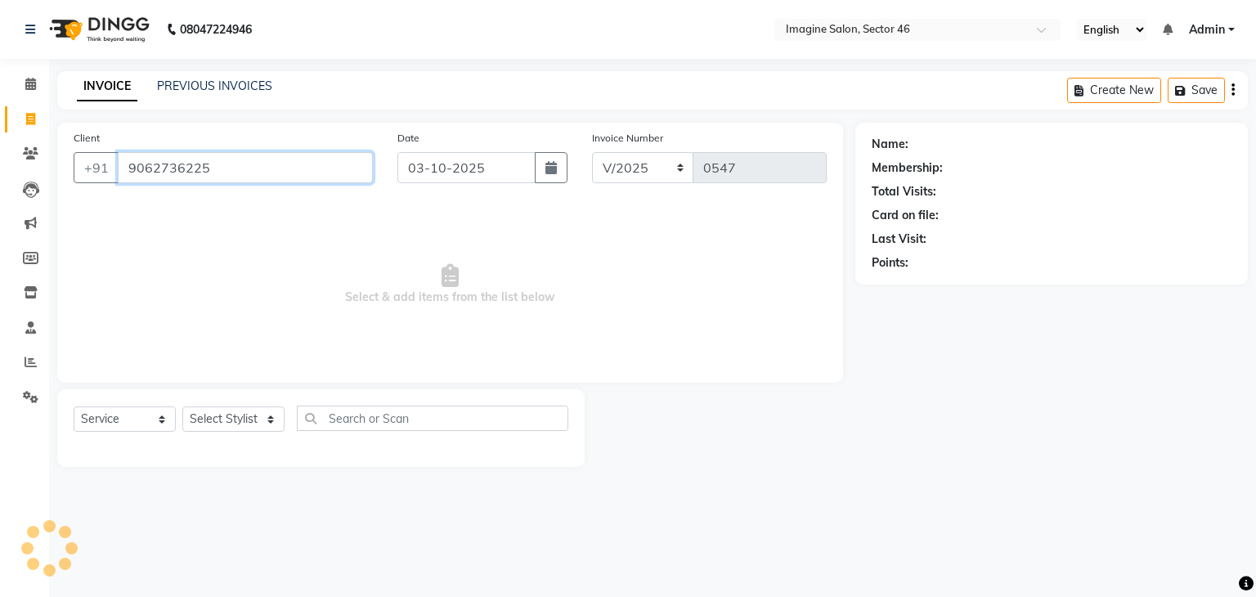
type input "9062736225"
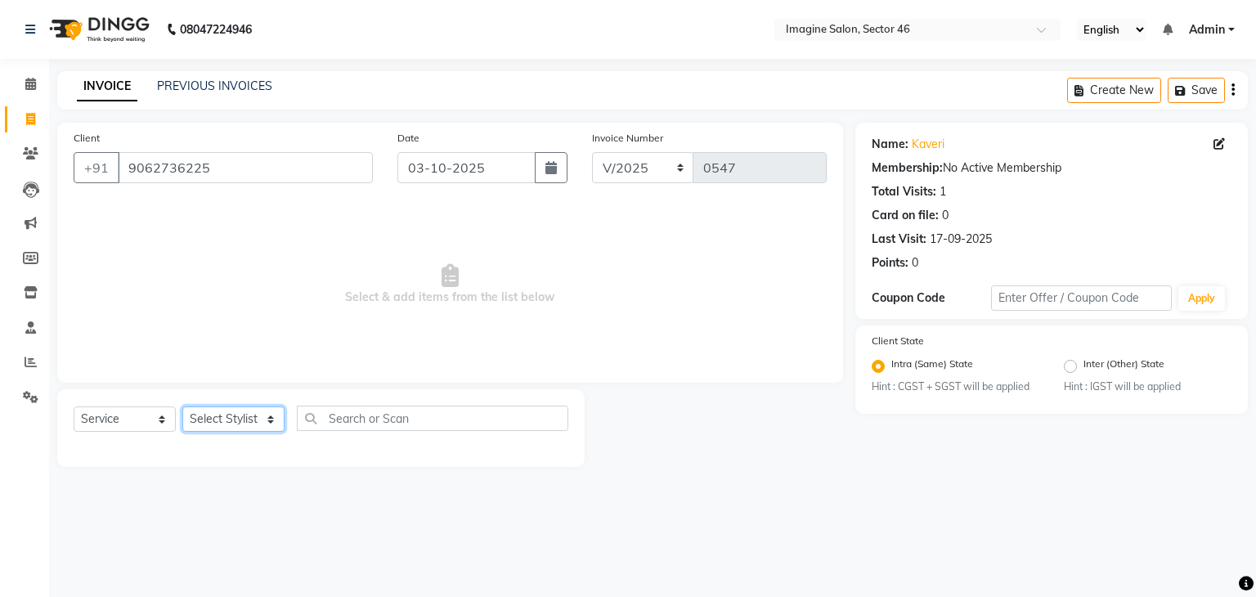
click at [205, 423] on select "Select Stylist [PERSON_NAME] [PERSON_NAME] [PERSON_NAME] Gaurav [PERSON_NAME] […" at bounding box center [233, 418] width 102 height 25
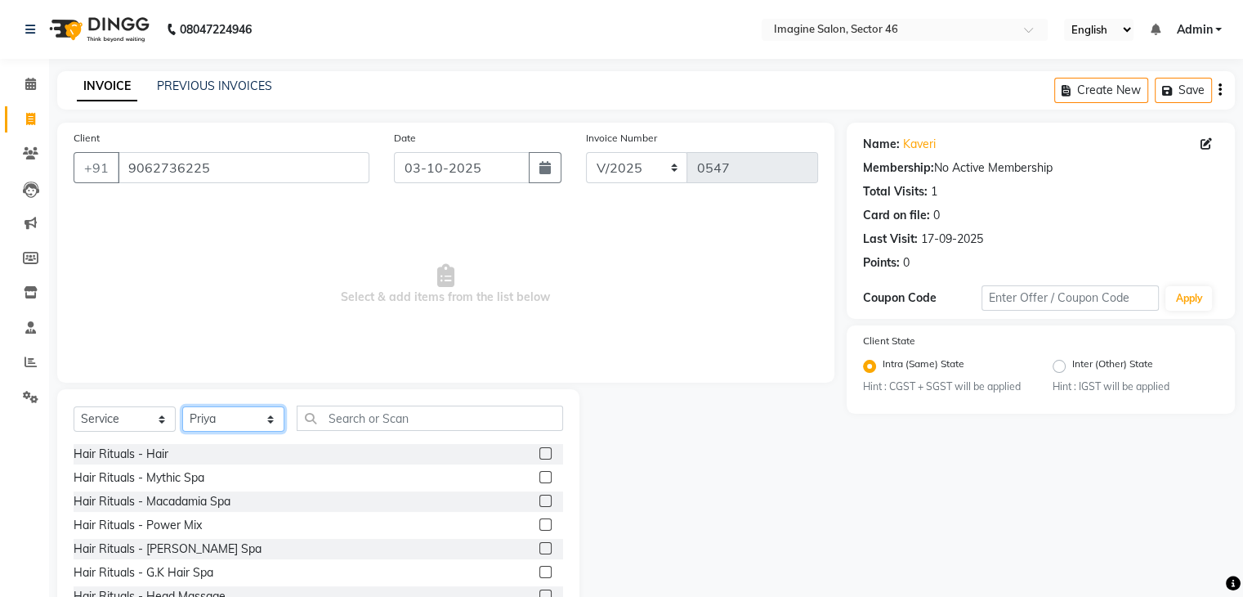
click at [209, 423] on select "Select Stylist [PERSON_NAME] [PERSON_NAME] [PERSON_NAME] Gaurav [PERSON_NAME] […" at bounding box center [233, 418] width 102 height 25
select select "77832"
click at [407, 423] on input "text" at bounding box center [430, 418] width 267 height 25
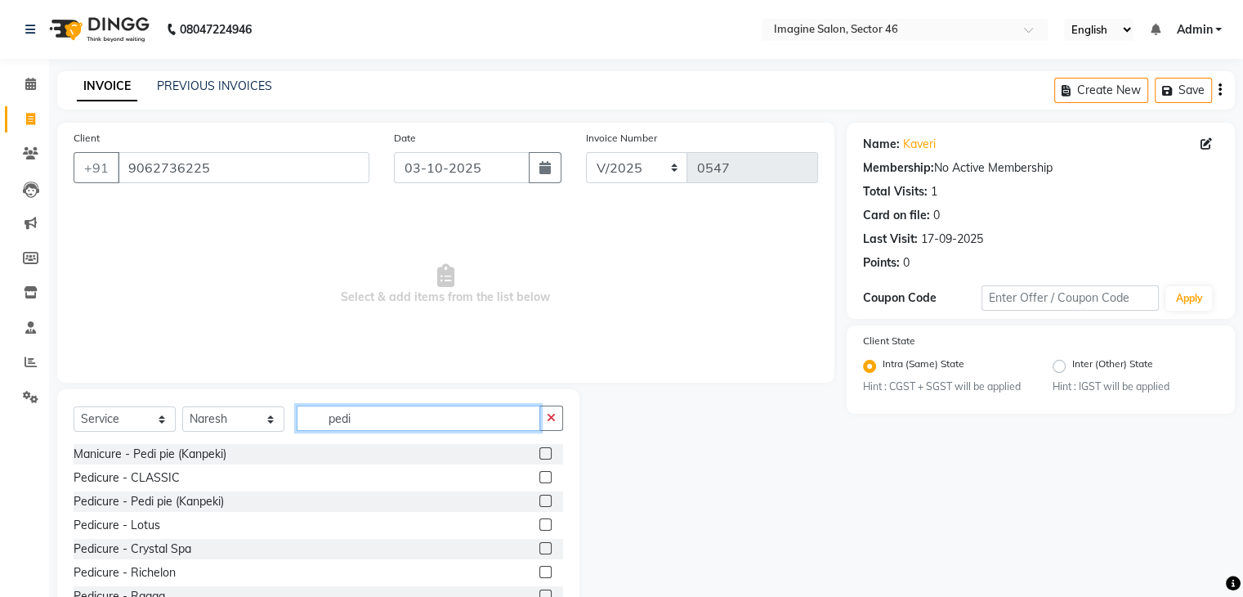
type input "pedi"
click at [540, 478] on label at bounding box center [546, 477] width 12 height 12
click at [540, 478] on input "checkbox" at bounding box center [545, 478] width 11 height 11
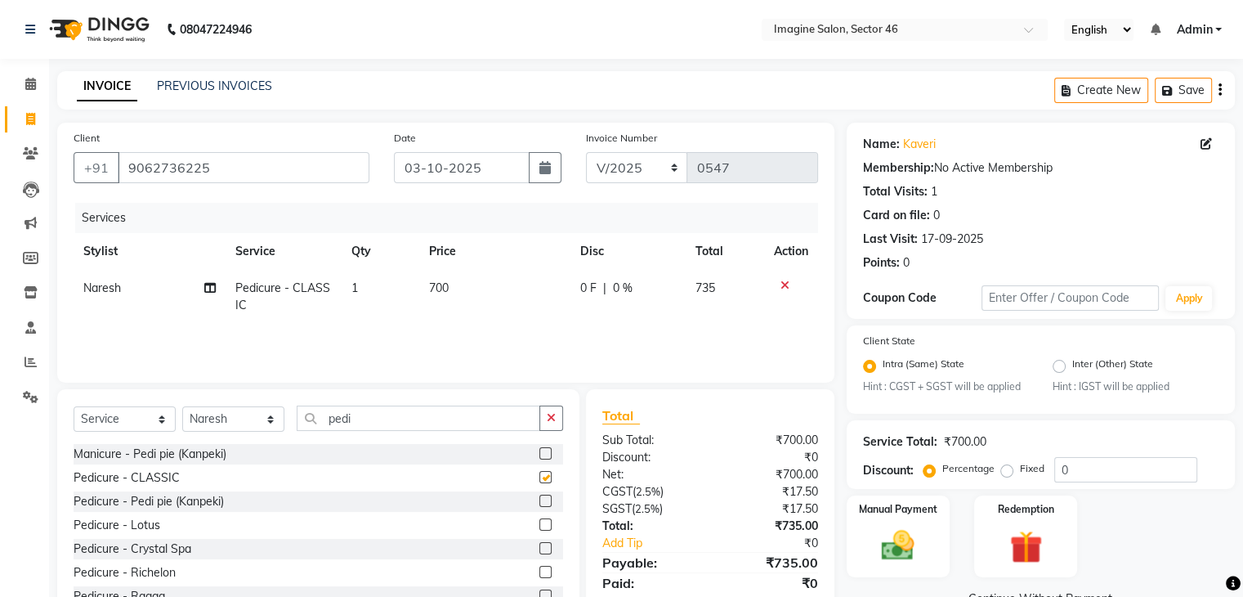
checkbox input "false"
click at [451, 282] on td "700" at bounding box center [494, 297] width 151 height 54
select select "77832"
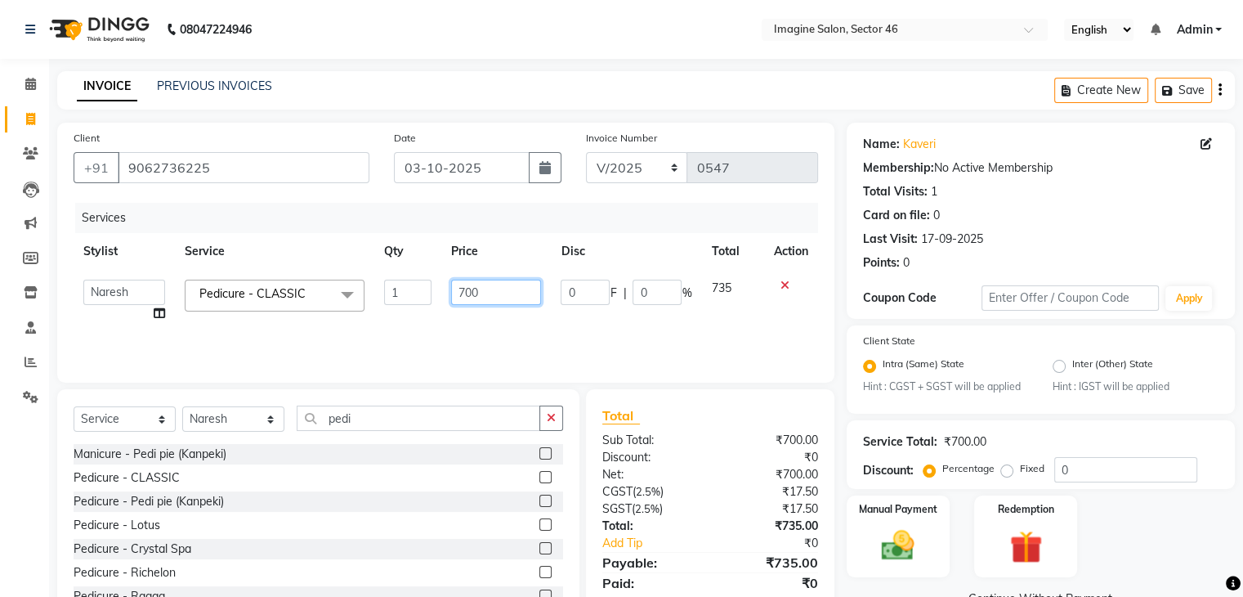
click at [486, 302] on input "700" at bounding box center [496, 292] width 90 height 25
type input "7"
type input "1150"
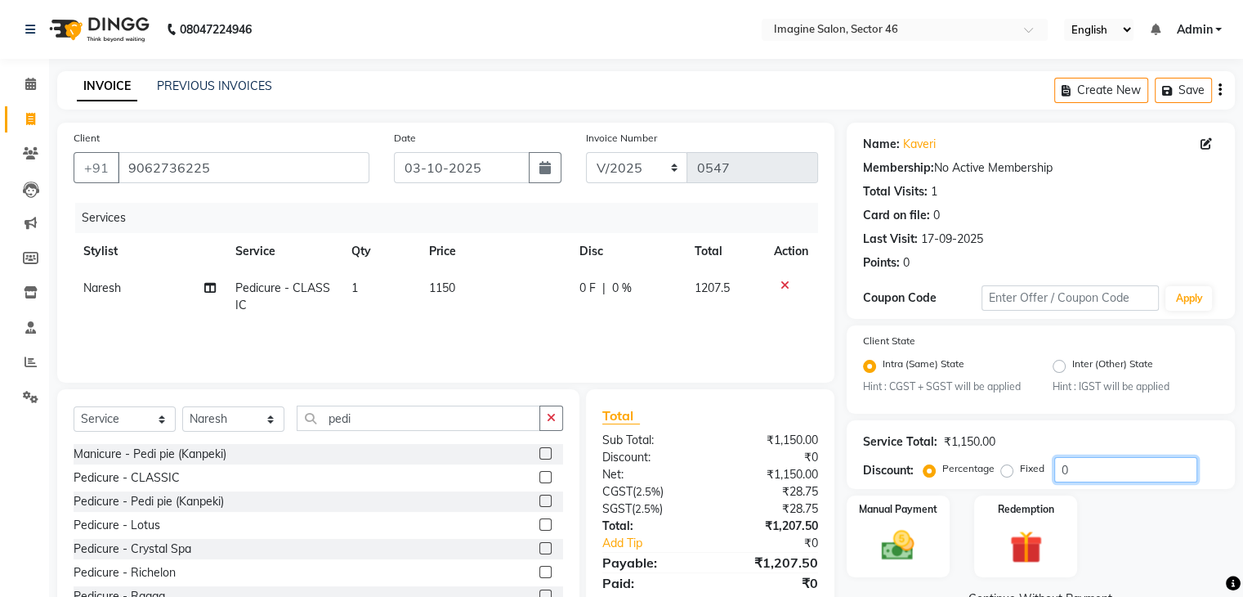
click at [1112, 473] on input "0" at bounding box center [1126, 469] width 143 height 25
type input "4.76"
click at [915, 511] on label "Manual Payment" at bounding box center [899, 509] width 82 height 16
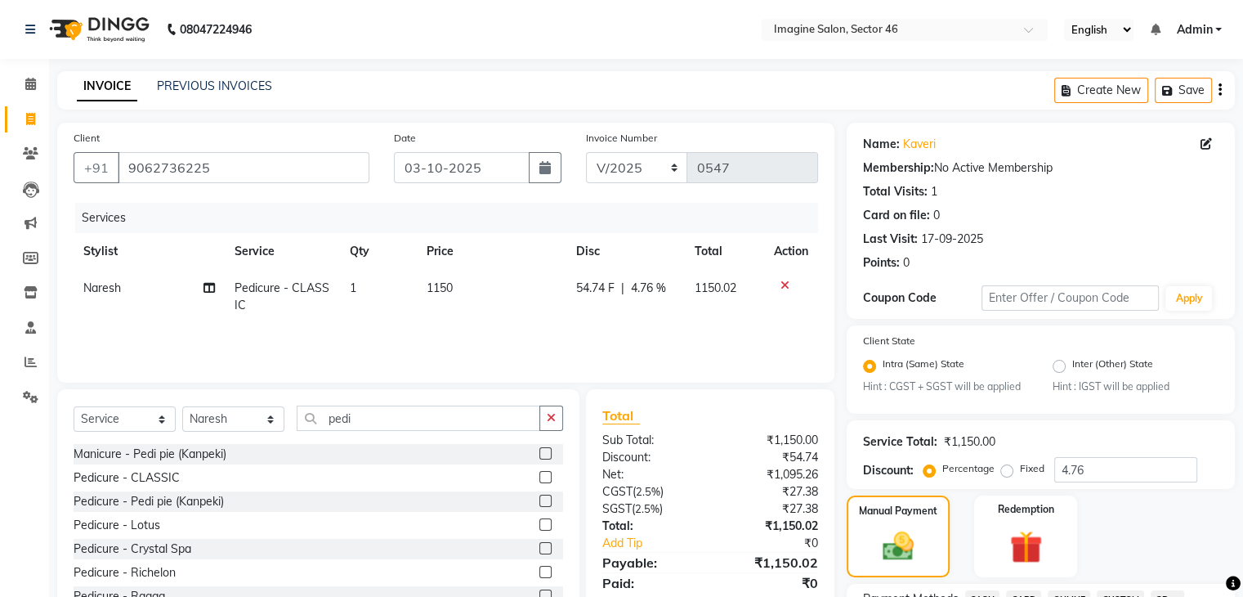
scroll to position [522, 0]
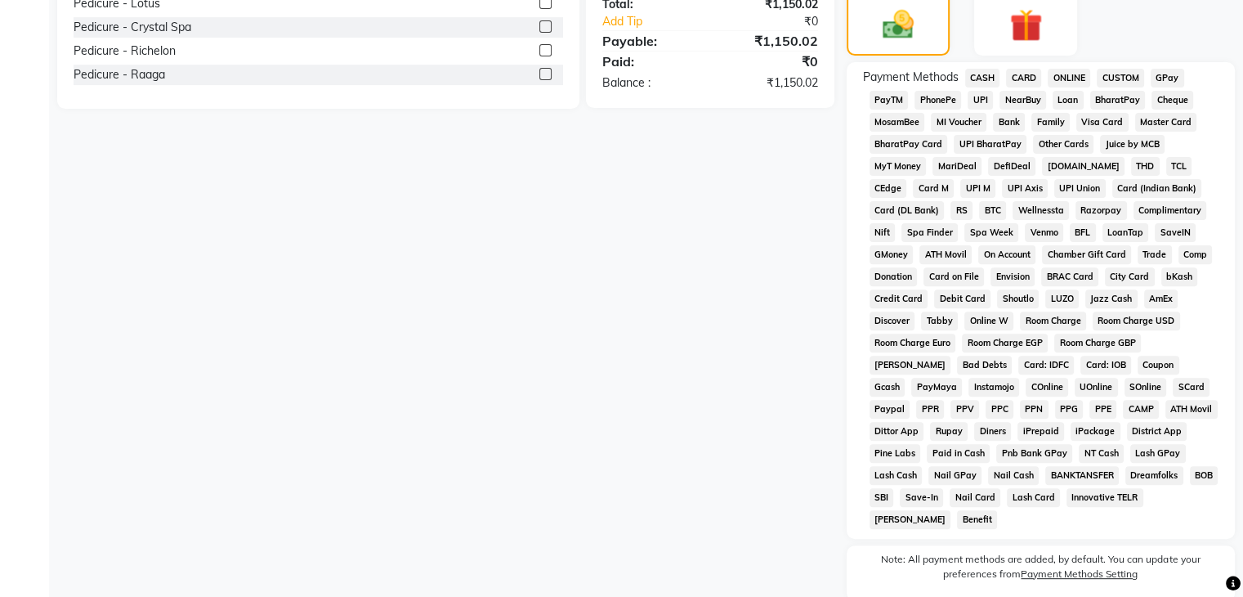
click at [1073, 79] on span "ONLINE" at bounding box center [1069, 78] width 43 height 19
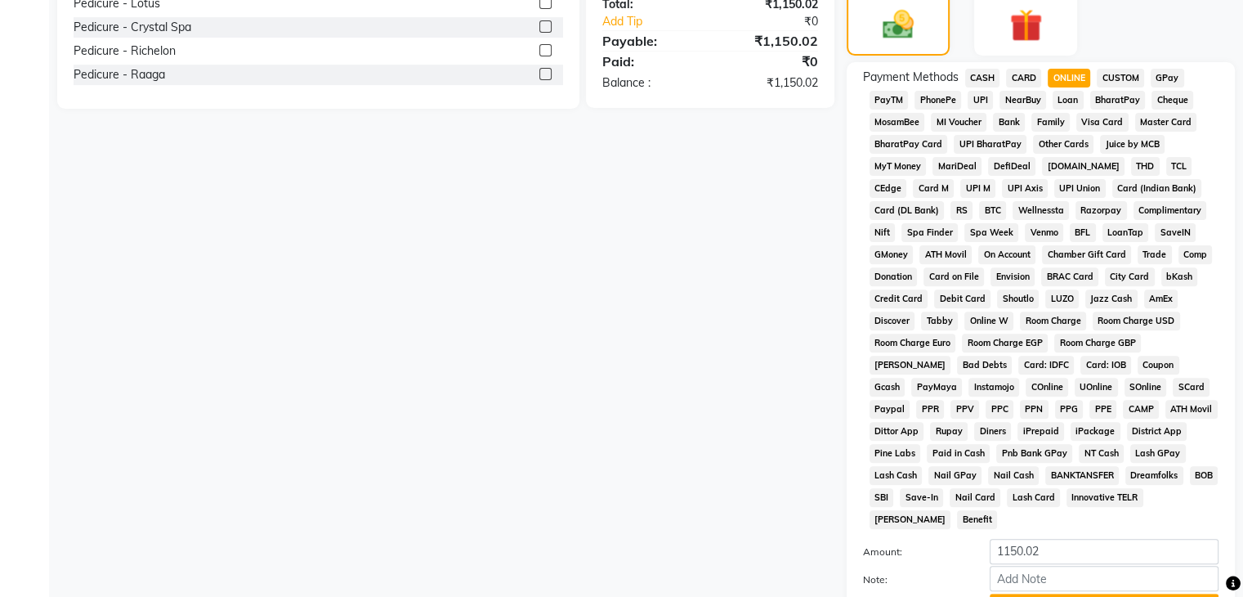
scroll to position [664, 0]
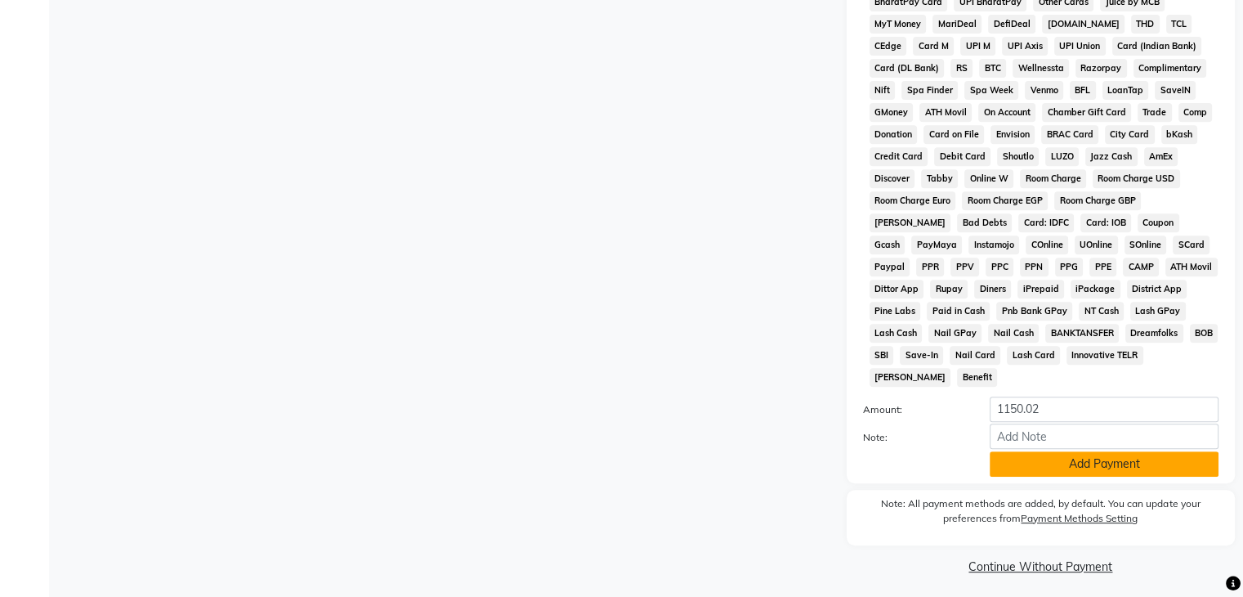
click at [1099, 455] on button "Add Payment" at bounding box center [1104, 463] width 229 height 25
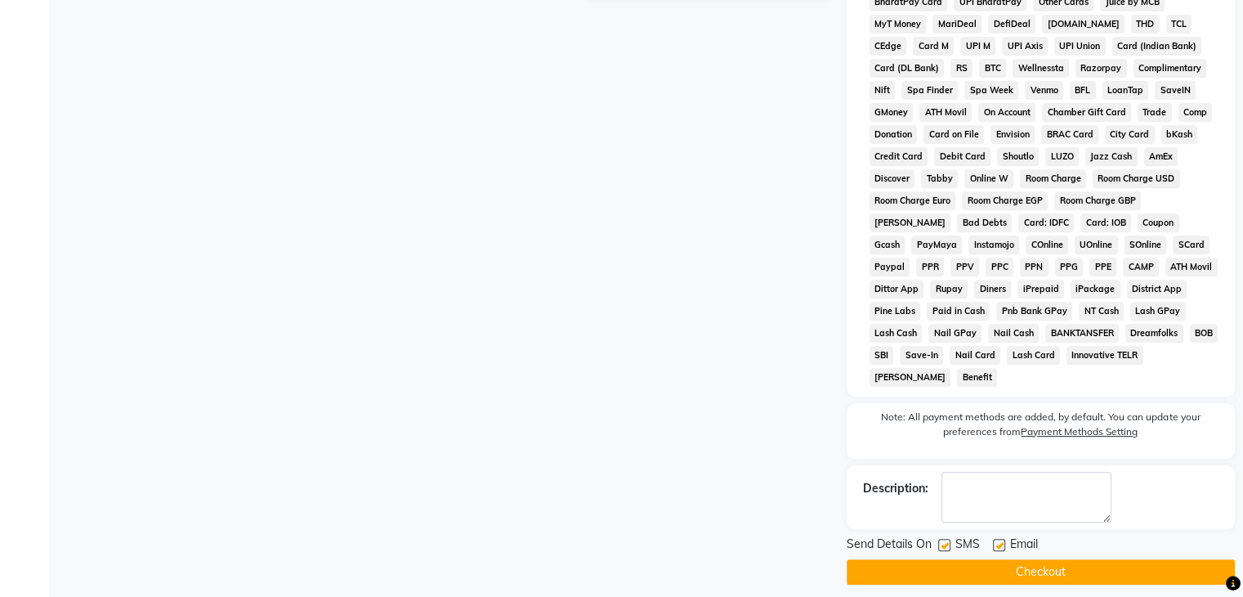
click at [1066, 559] on button "Checkout" at bounding box center [1041, 571] width 388 height 25
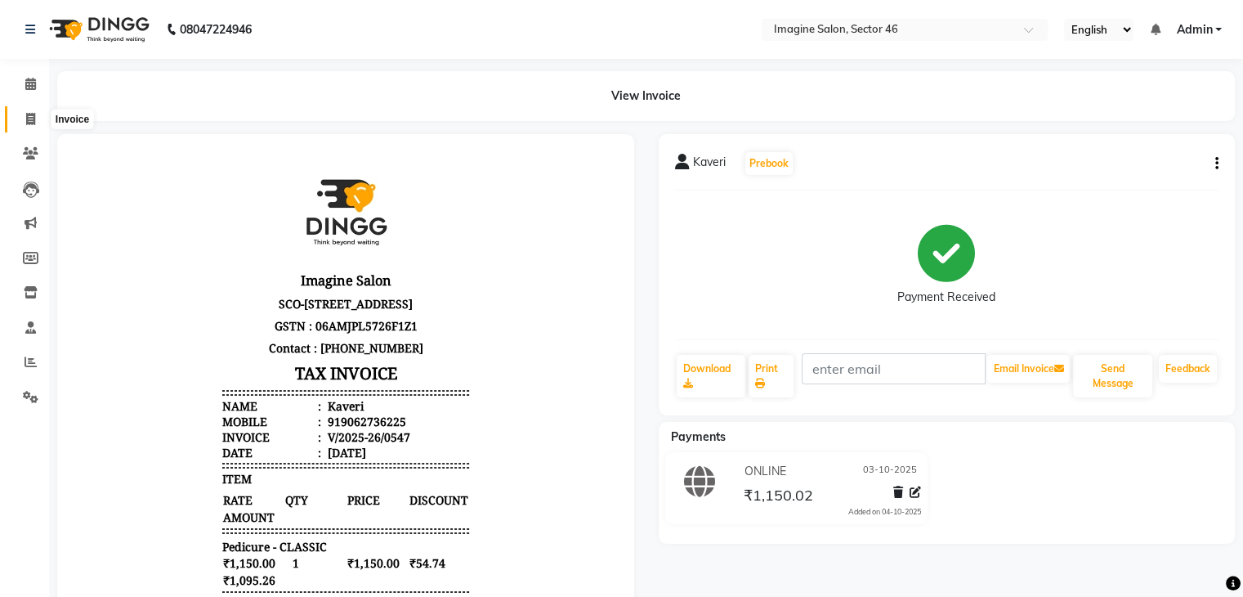
click at [31, 119] on icon at bounding box center [30, 119] width 9 height 12
select select "3894"
select select "service"
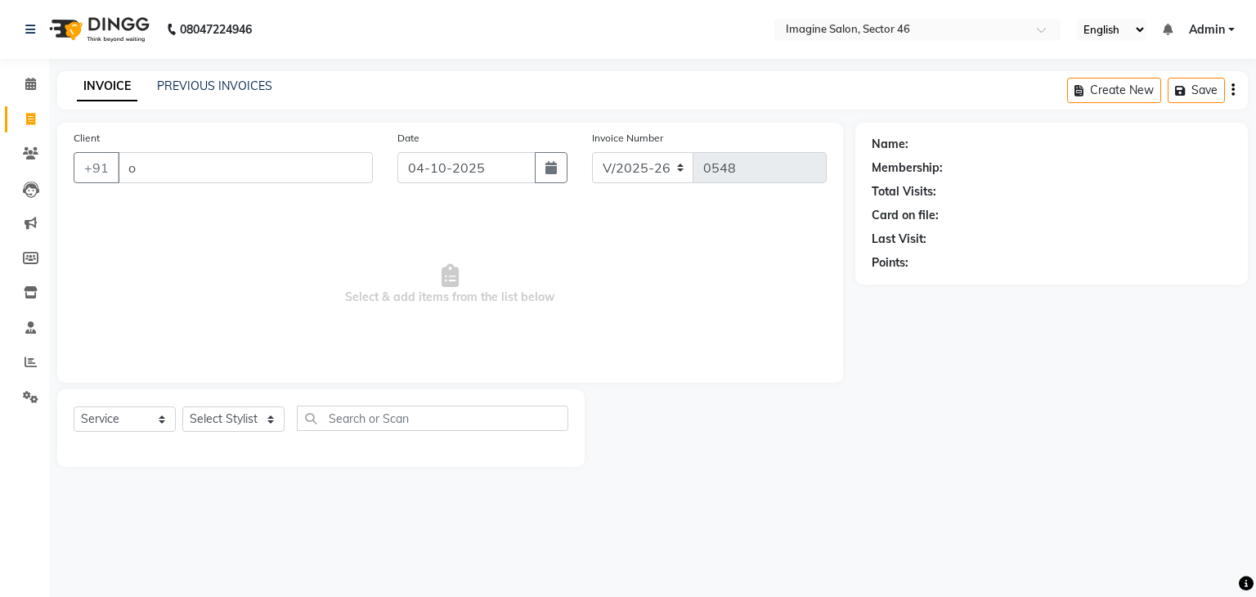
type input "o"
